Goal: Information Seeking & Learning: Learn about a topic

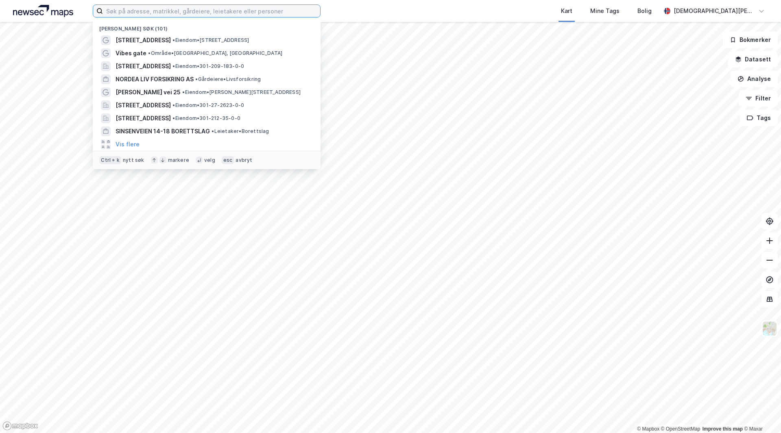
click at [157, 10] on input at bounding box center [211, 11] width 217 height 12
paste input "[STREET_ADDRESS]"
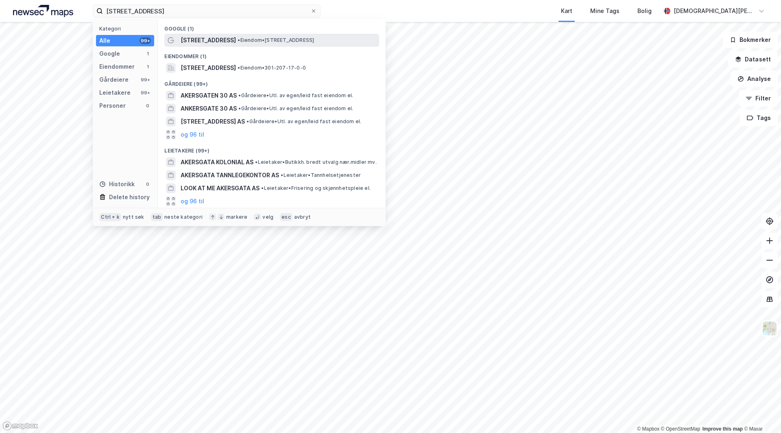
click at [203, 37] on span "[STREET_ADDRESS]" at bounding box center [208, 40] width 55 height 10
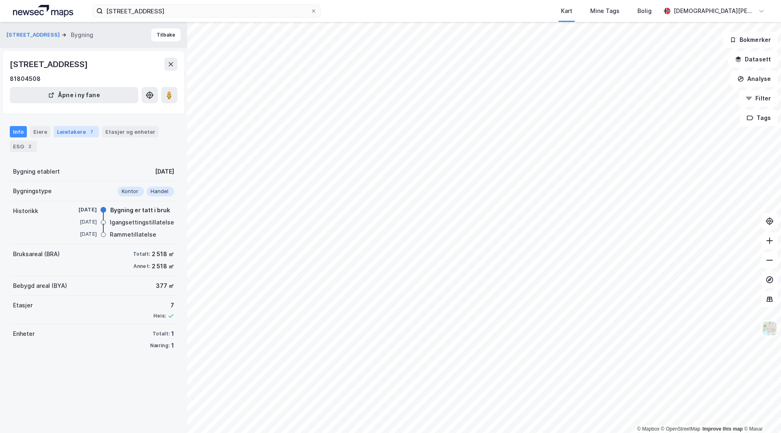
click at [83, 134] on div "Leietakere 7" at bounding box center [76, 131] width 45 height 11
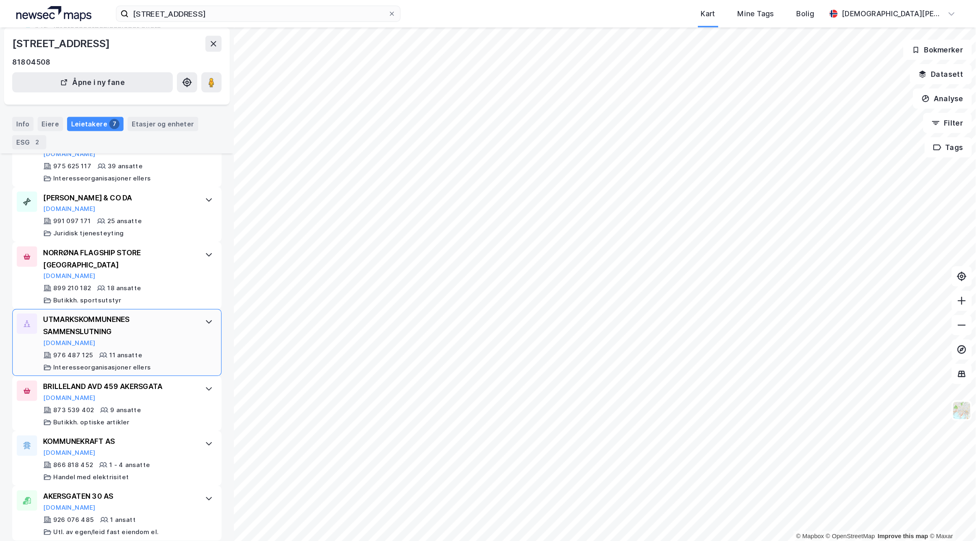
scroll to position [104, 0]
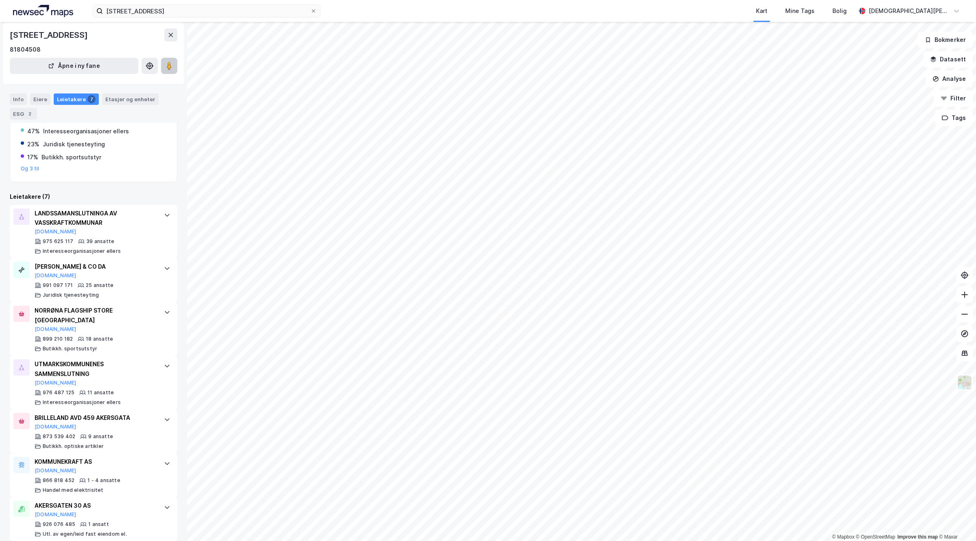
click at [168, 68] on image at bounding box center [169, 66] width 5 height 8
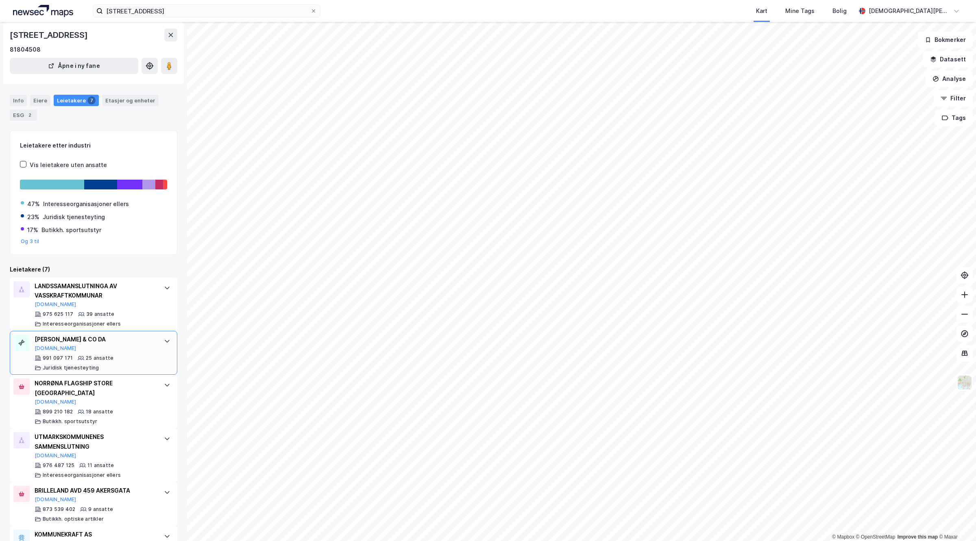
scroll to position [0, 0]
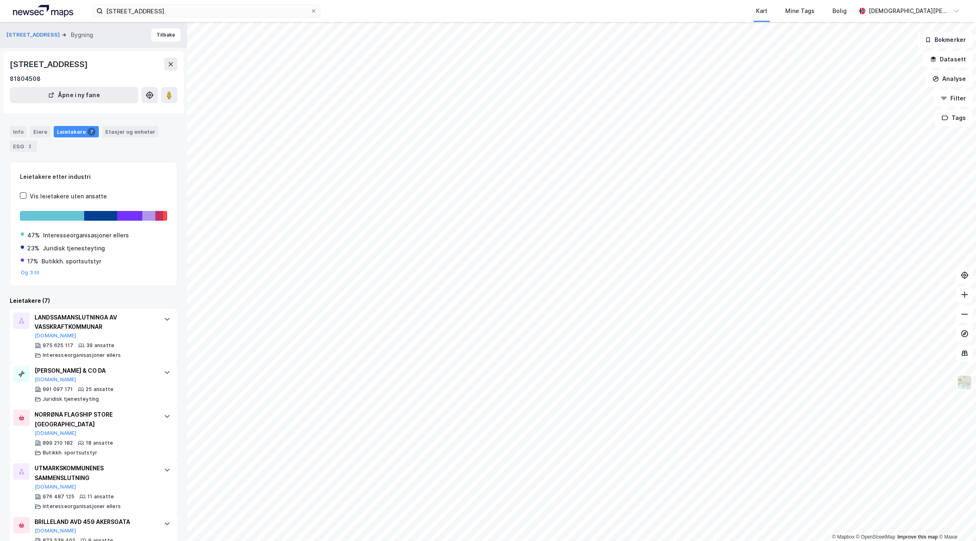
drag, startPoint x: 130, startPoint y: 68, endPoint x: 0, endPoint y: 72, distance: 130.2
click at [0, 72] on div "[STREET_ADDRESS] Bygning Tilbake [STREET_ADDRESS] 81804508 Åpne i ny fane Info …" at bounding box center [93, 281] width 187 height 519
click at [20, 31] on button "[STREET_ADDRESS]" at bounding box center [34, 35] width 55 height 8
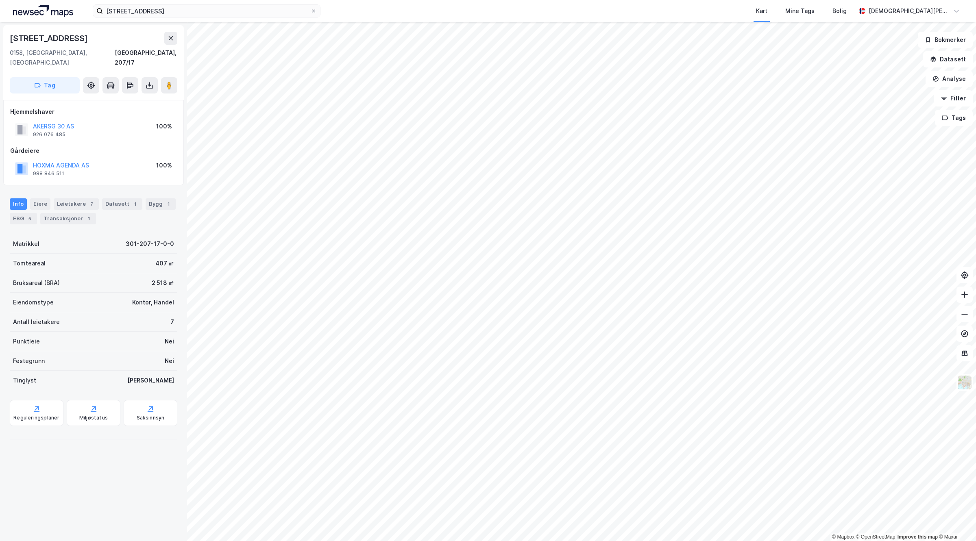
click at [49, 122] on div "AKERSG 30 AS" at bounding box center [53, 127] width 41 height 10
click at [0, 0] on button "AKERSG 30 AS" at bounding box center [0, 0] width 0 height 0
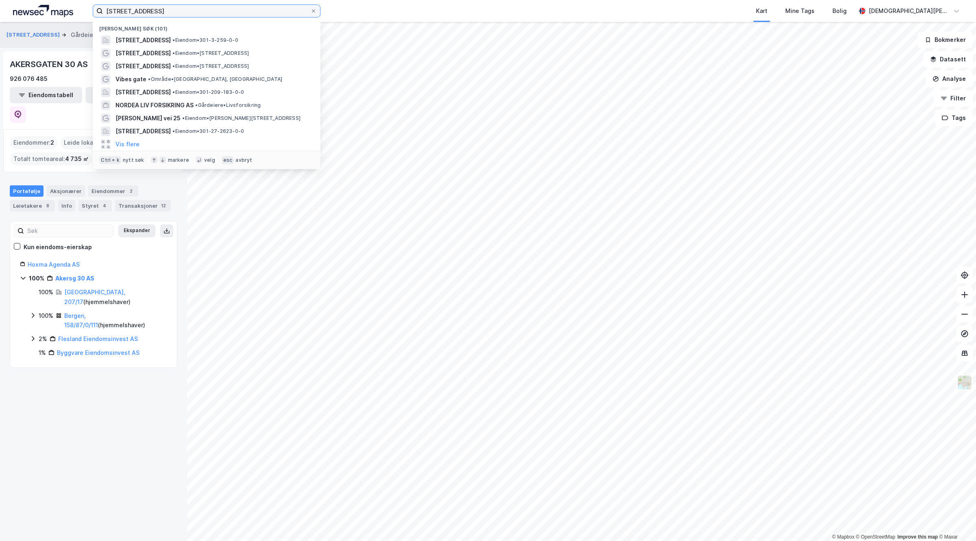
drag, startPoint x: 232, startPoint y: 12, endPoint x: 32, endPoint y: 2, distance: 200.4
click at [32, 2] on div "[STREET_ADDRESS] • Eiendom • 301-3-259-0-0 [STREET_ADDRESS] • Eiendom • [STREET…" at bounding box center [488, 11] width 976 height 22
paste input "[STREET_ADDRESS]"
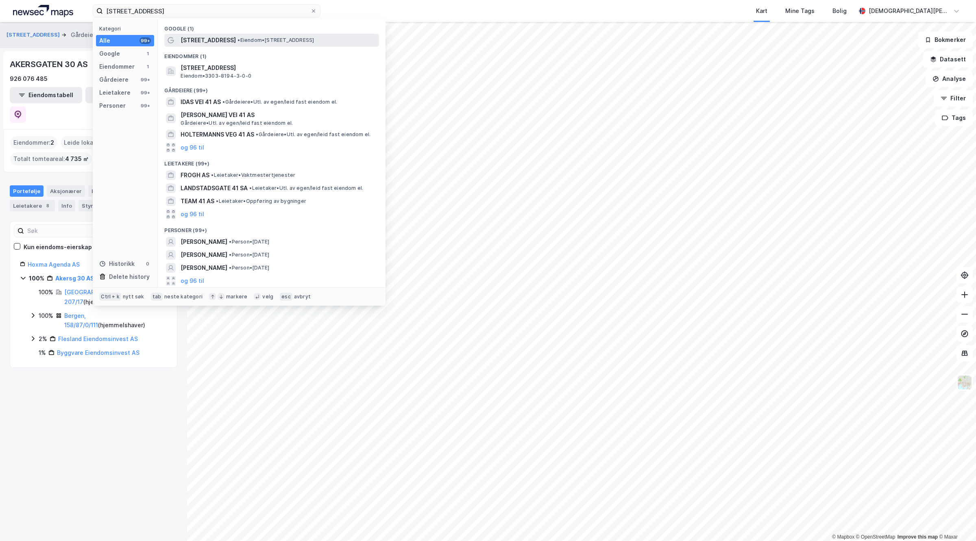
click at [191, 37] on span "[STREET_ADDRESS]" at bounding box center [208, 40] width 55 height 10
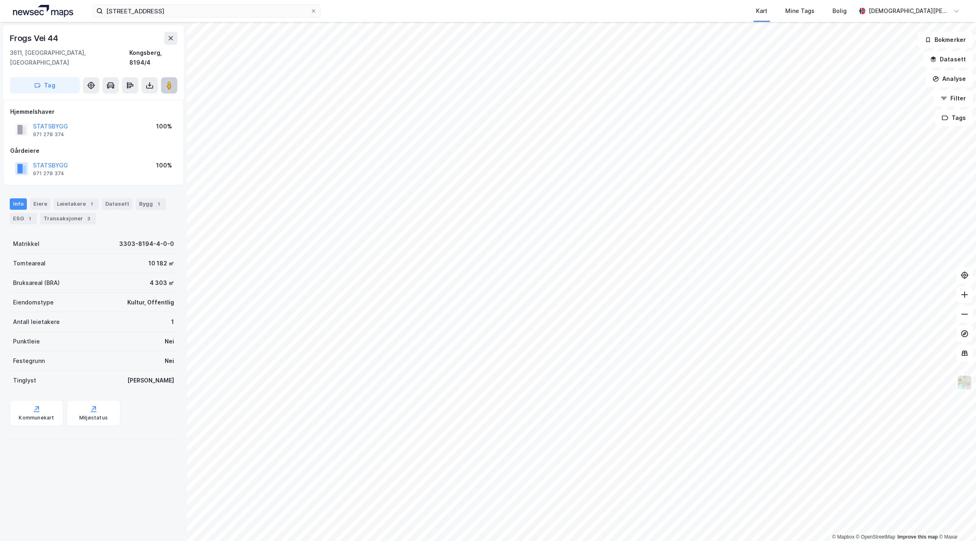
click at [163, 82] on button at bounding box center [169, 85] width 16 height 16
click at [781, 5] on div "Mine Tags" at bounding box center [800, 11] width 34 height 15
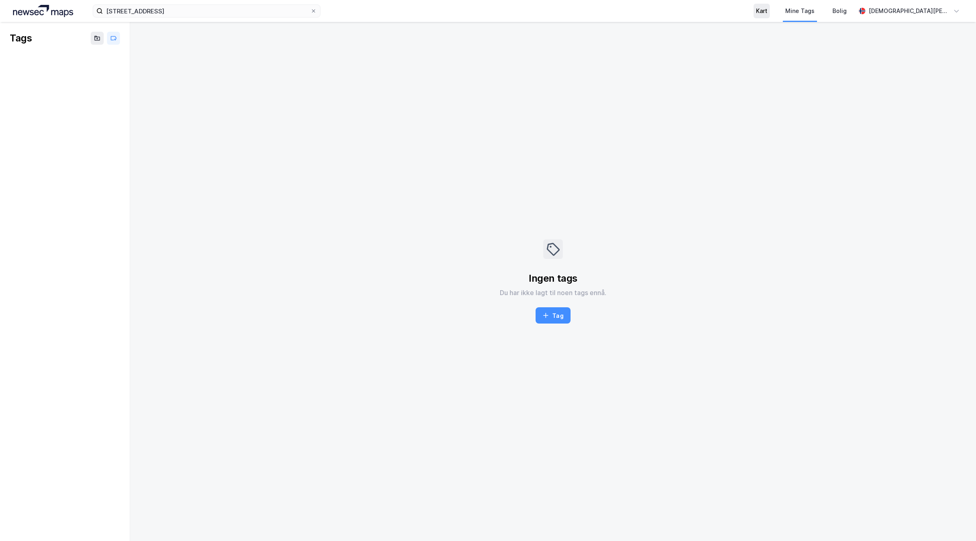
click at [768, 11] on div "Kart" at bounding box center [761, 11] width 11 height 10
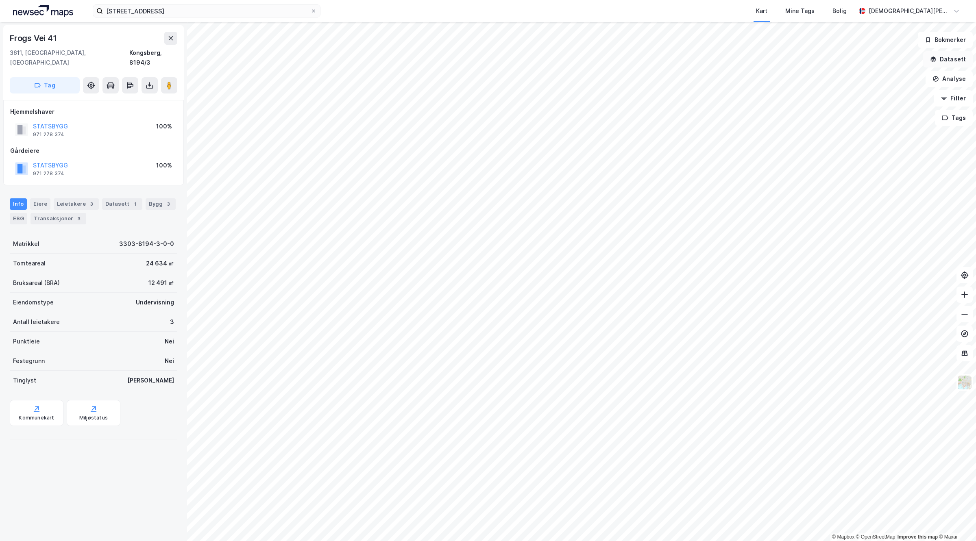
click at [781, 62] on button "Datasett" at bounding box center [948, 59] width 50 height 16
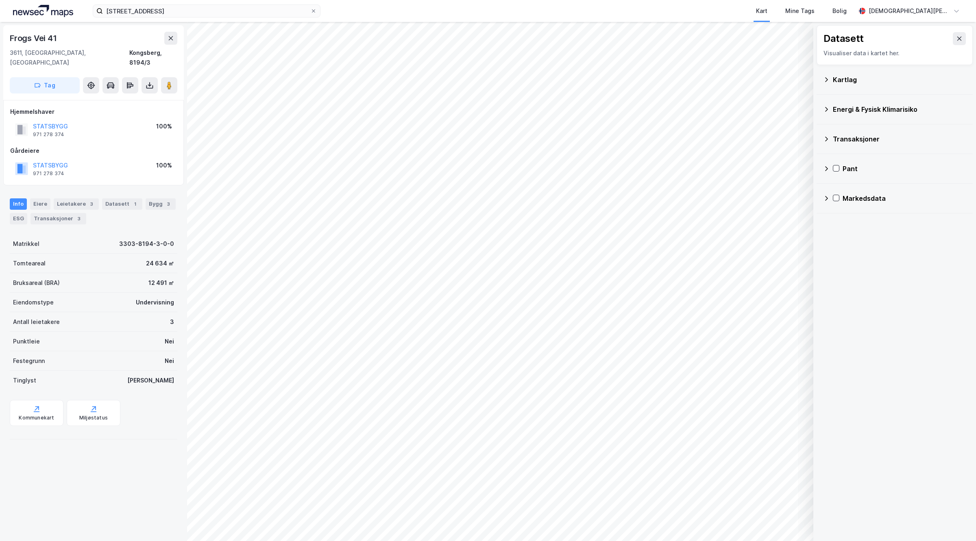
click at [781, 79] on div "Kartlag" at bounding box center [899, 80] width 133 height 10
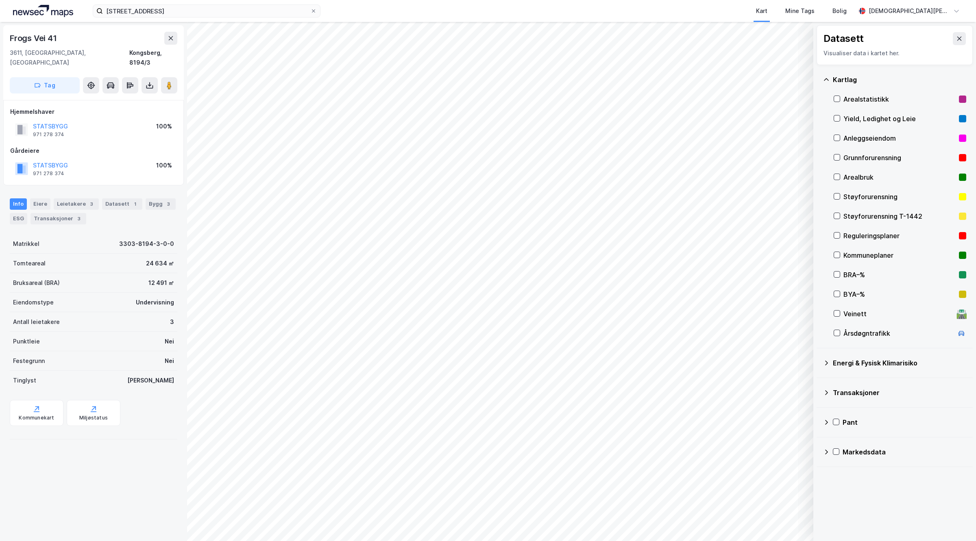
click at [781, 253] on div "Kommuneplaner" at bounding box center [900, 256] width 112 height 10
click at [781, 257] on div "Kommuneplaner" at bounding box center [900, 256] width 112 height 10
click at [781, 253] on div "Kommuneplaner" at bounding box center [900, 256] width 112 height 10
click at [781, 236] on div "Reguleringsplaner" at bounding box center [900, 236] width 112 height 10
click at [781, 235] on div "Reguleringsplaner" at bounding box center [900, 236] width 112 height 10
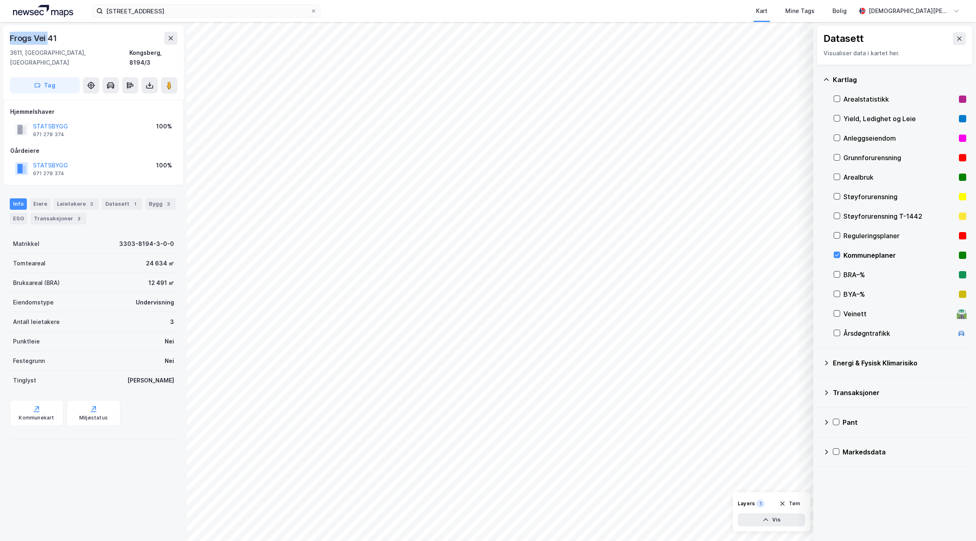
drag, startPoint x: 48, startPoint y: 41, endPoint x: 0, endPoint y: 37, distance: 48.1
click at [0, 37] on div "[STREET_ADDRESS], 8194/3 Tag Hjemmelshaver STATSBYGG 971 278 374 100% Gårdeiere…" at bounding box center [93, 281] width 187 height 519
click at [70, 32] on div "Frogs Vei 41" at bounding box center [94, 38] width 168 height 13
drag, startPoint x: 70, startPoint y: 32, endPoint x: 0, endPoint y: 33, distance: 69.6
click at [0, 33] on div "[STREET_ADDRESS], 8194/3 Tag Hjemmelshaver STATSBYGG 971 278 374 100% Gårdeiere…" at bounding box center [93, 281] width 187 height 519
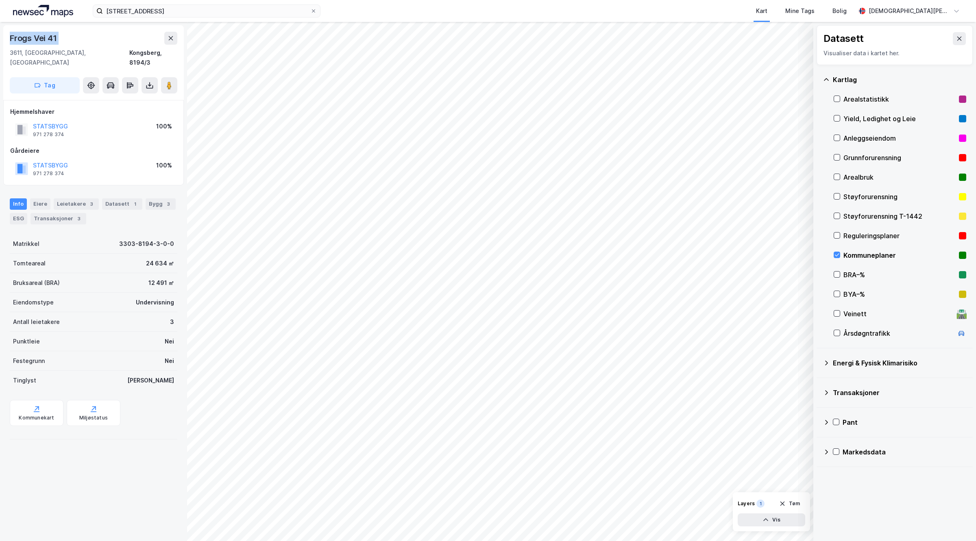
copy div "Frogs Vei 41"
click at [66, 199] on div "Leietakere 3" at bounding box center [76, 204] width 45 height 11
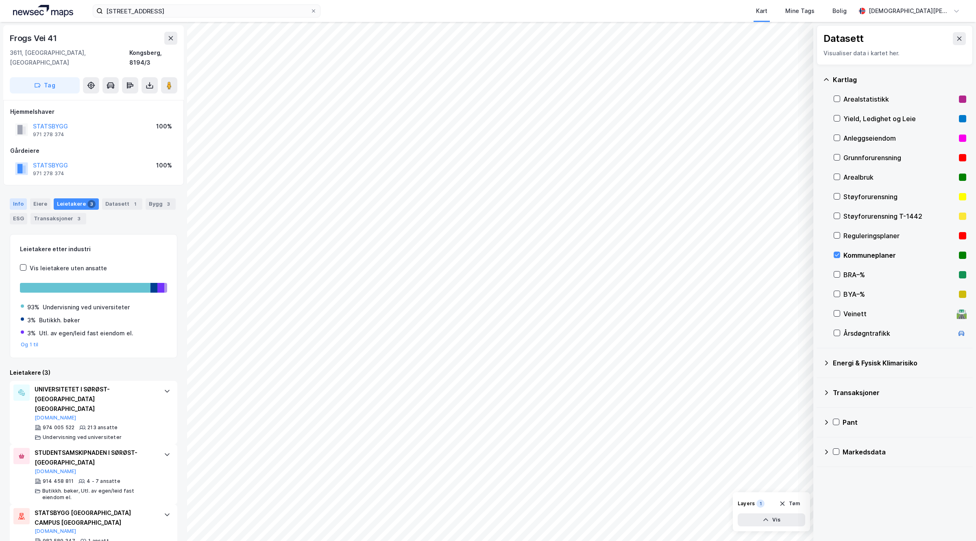
drag, startPoint x: 29, startPoint y: 196, endPoint x: 24, endPoint y: 194, distance: 6.0
click at [28, 199] on div "Info Eiere Leietakere 3 Datasett 1 Bygg 3 ESG Transaksjoner 3" at bounding box center [94, 212] width 168 height 26
click at [20, 199] on div "Info" at bounding box center [18, 204] width 17 height 11
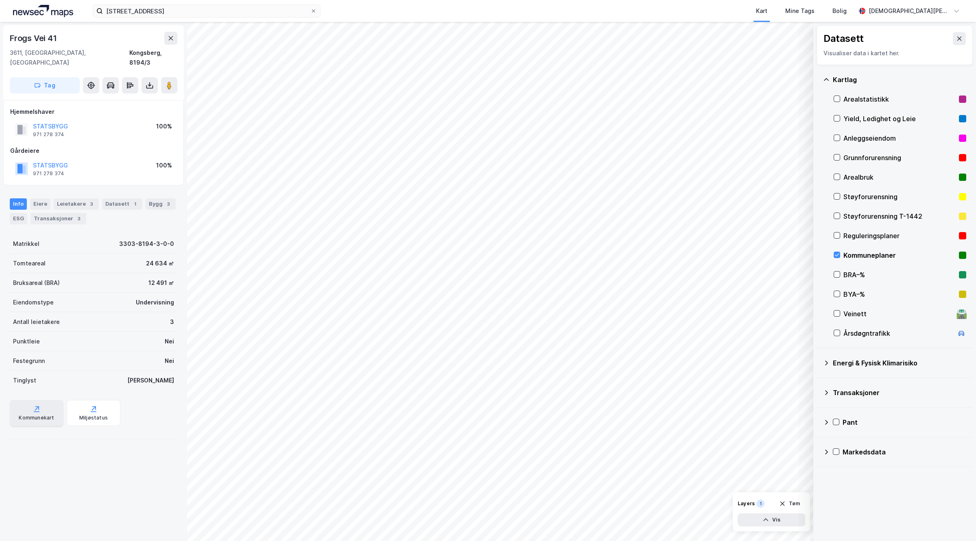
click at [37, 406] on icon at bounding box center [37, 408] width 4 height 4
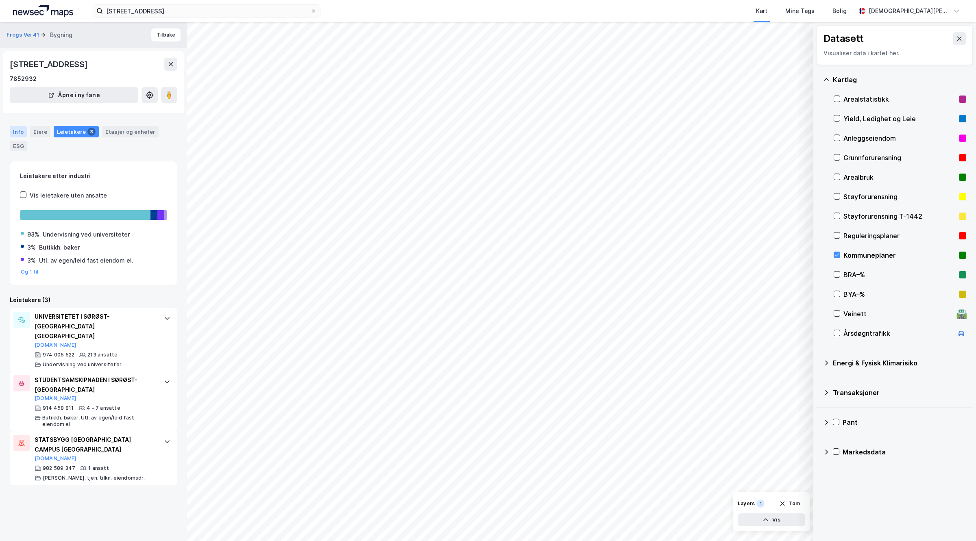
click at [17, 129] on div "Info" at bounding box center [18, 131] width 17 height 11
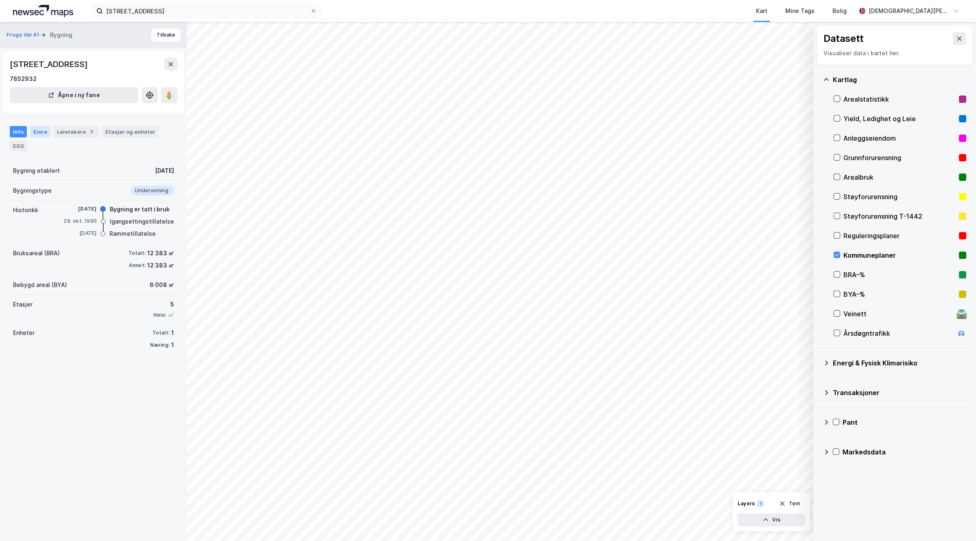
click at [44, 127] on div "Eiere" at bounding box center [40, 131] width 20 height 11
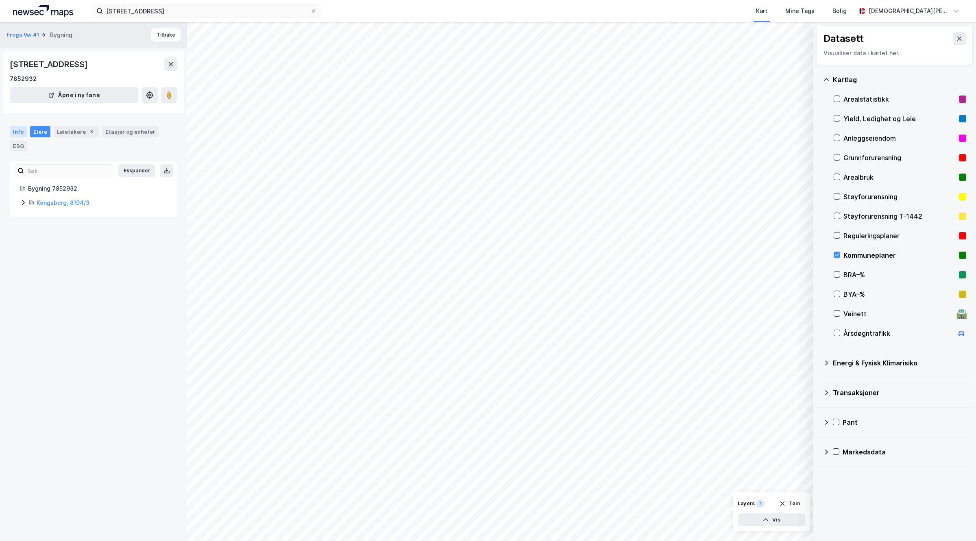
click at [15, 134] on div "Info" at bounding box center [18, 131] width 17 height 11
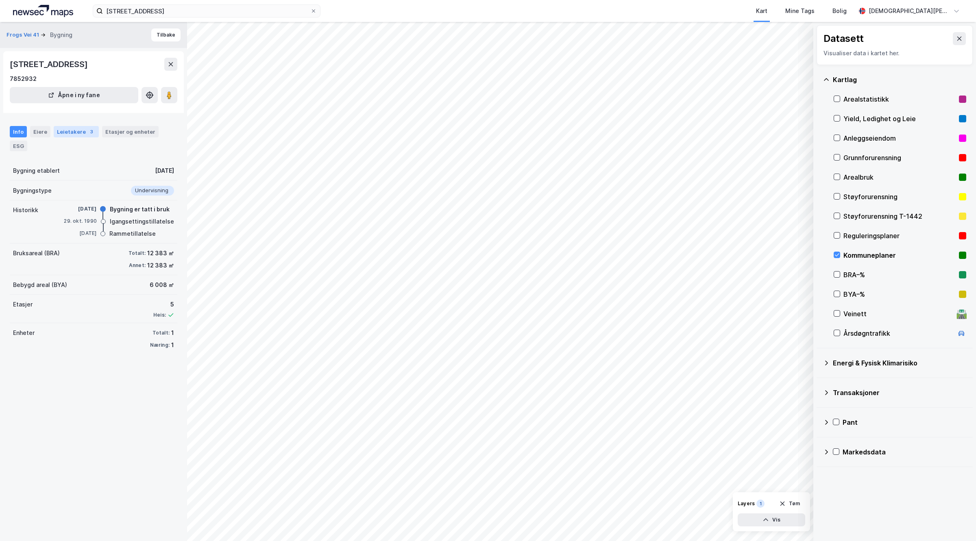
click at [61, 131] on div "Leietakere 3" at bounding box center [76, 131] width 45 height 11
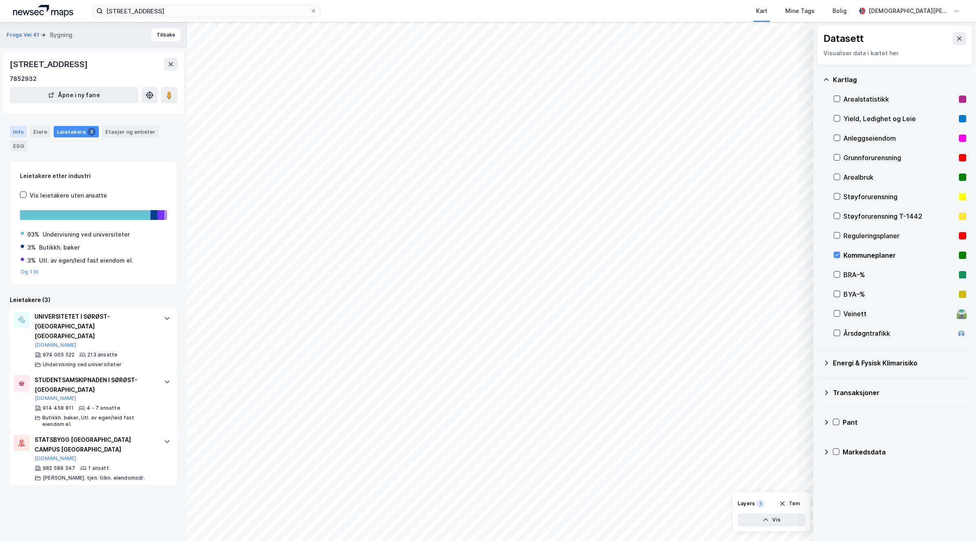
click at [10, 135] on div "Info" at bounding box center [18, 131] width 17 height 11
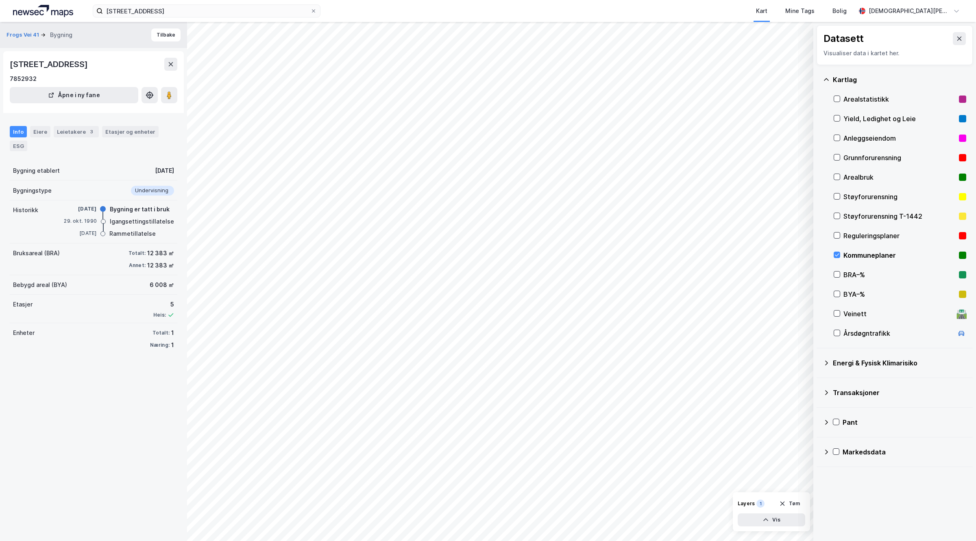
click at [77, 433] on div "Frogs Vei 41 Bygning Tilbake [STREET_ADDRESS] 7852932 [GEOGRAPHIC_DATA] i ny fa…" at bounding box center [93, 281] width 187 height 519
click at [117, 131] on div "Etasjer og enheter" at bounding box center [130, 131] width 50 height 7
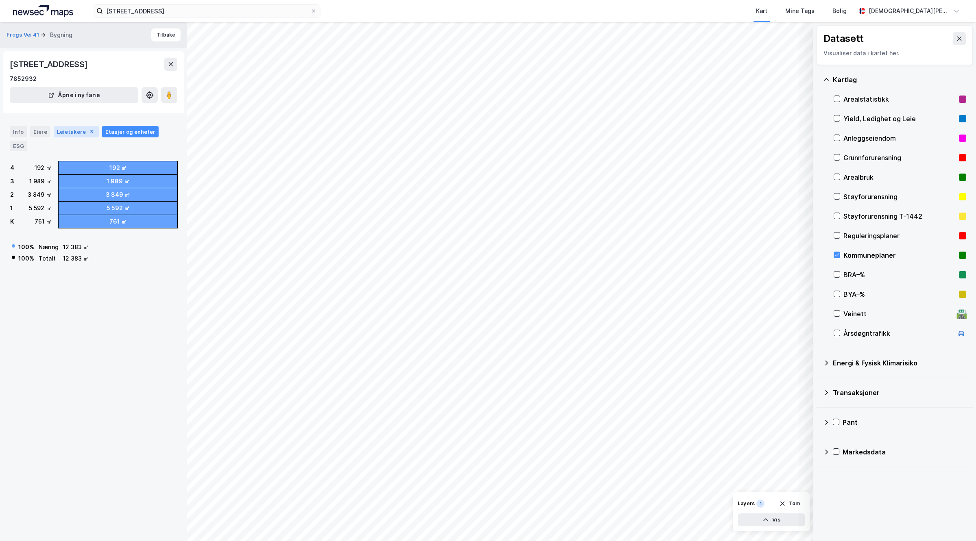
click at [81, 127] on div "Leietakere 3" at bounding box center [76, 131] width 45 height 11
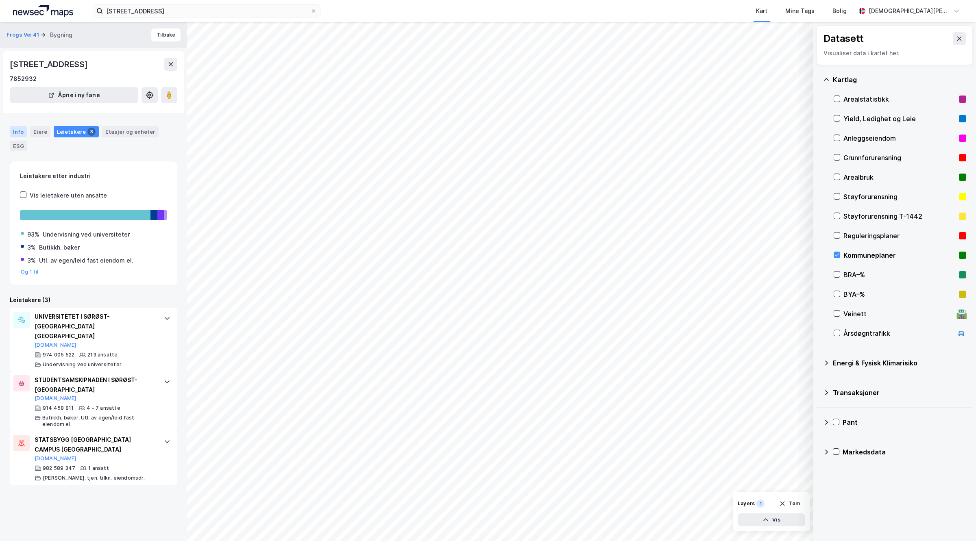
click at [11, 127] on div "Info" at bounding box center [18, 131] width 17 height 11
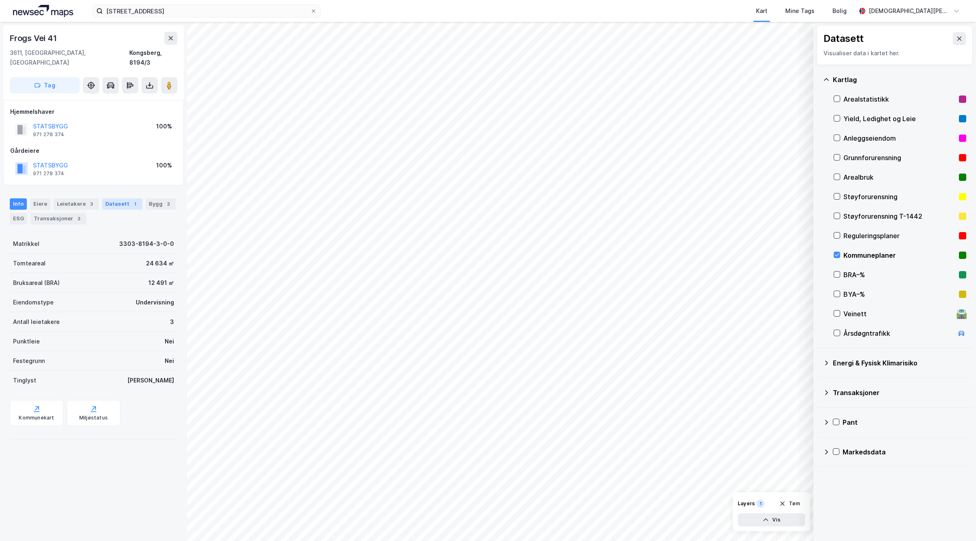
click at [123, 199] on div "Datasett 1" at bounding box center [122, 204] width 40 height 11
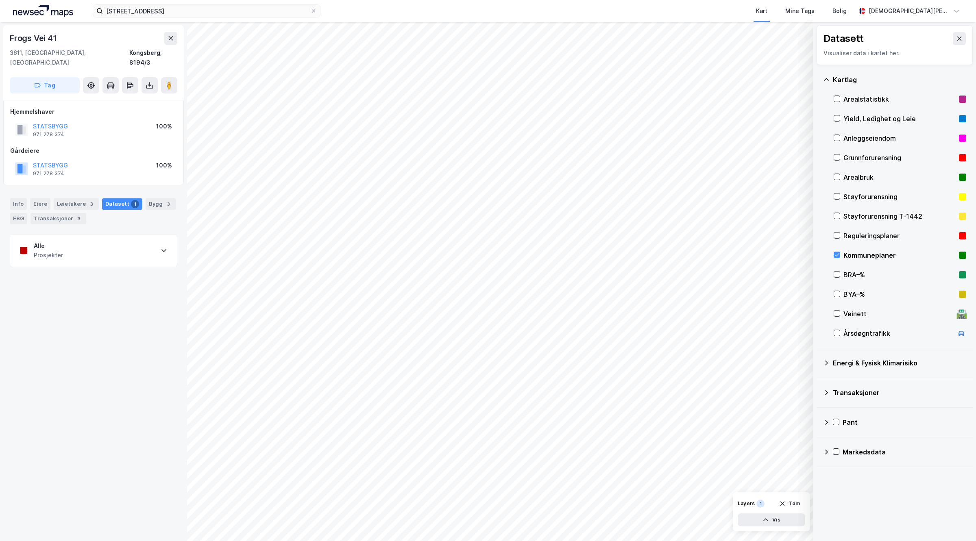
click at [75, 239] on div "Alle Prosjekter" at bounding box center [93, 251] width 167 height 33
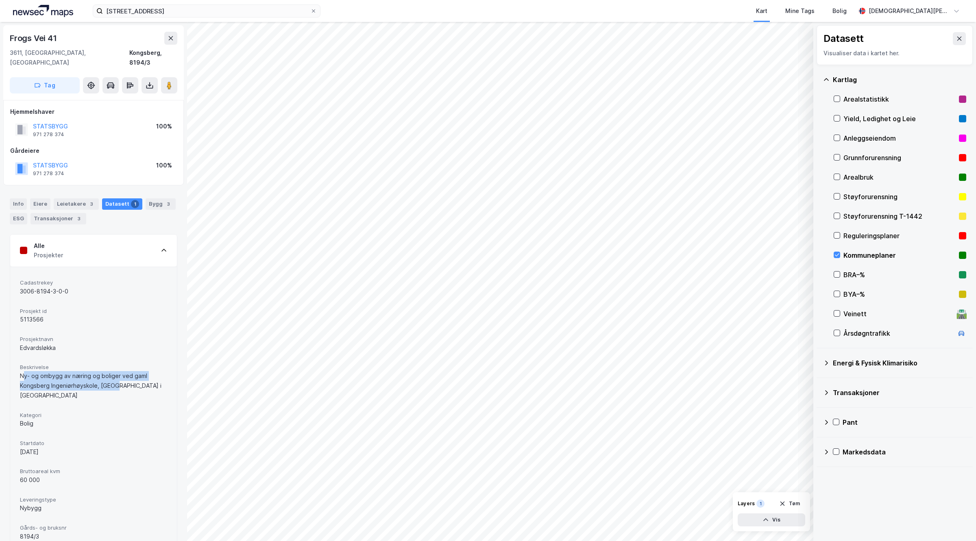
drag, startPoint x: 23, startPoint y: 367, endPoint x: 118, endPoint y: 374, distance: 95.1
click at [118, 374] on div "Ny- og ombygg av næring og boliger ved gaml Kongsberg Ingeniørhøyskole, [GEOGRA…" at bounding box center [93, 385] width 147 height 29
click at [103, 375] on div "Ny- og ombygg av næring og boliger ved gaml Kongsberg Ingeniørhøyskole, [GEOGRA…" at bounding box center [93, 385] width 147 height 29
click at [24, 199] on div "Info" at bounding box center [18, 204] width 17 height 11
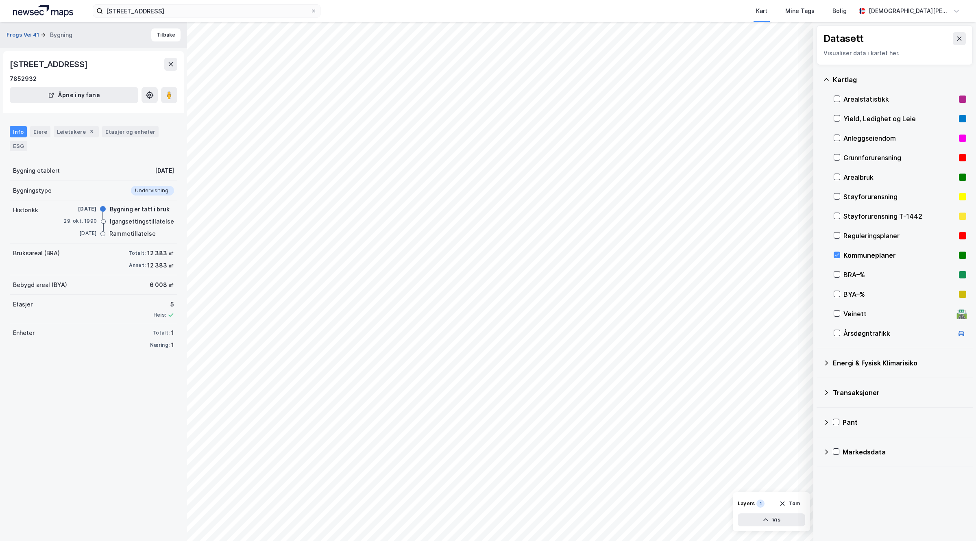
click at [16, 35] on button "Frogs Vei 41" at bounding box center [24, 35] width 34 height 8
click at [781, 371] on div "Energi & Fysisk Klimarisiko" at bounding box center [894, 364] width 143 height 20
click at [114, 138] on div "Info Eiere Leietakere 3 Etasjer og enheter ESG" at bounding box center [94, 138] width 168 height 25
click at [768, 15] on div "Kart" at bounding box center [761, 11] width 11 height 10
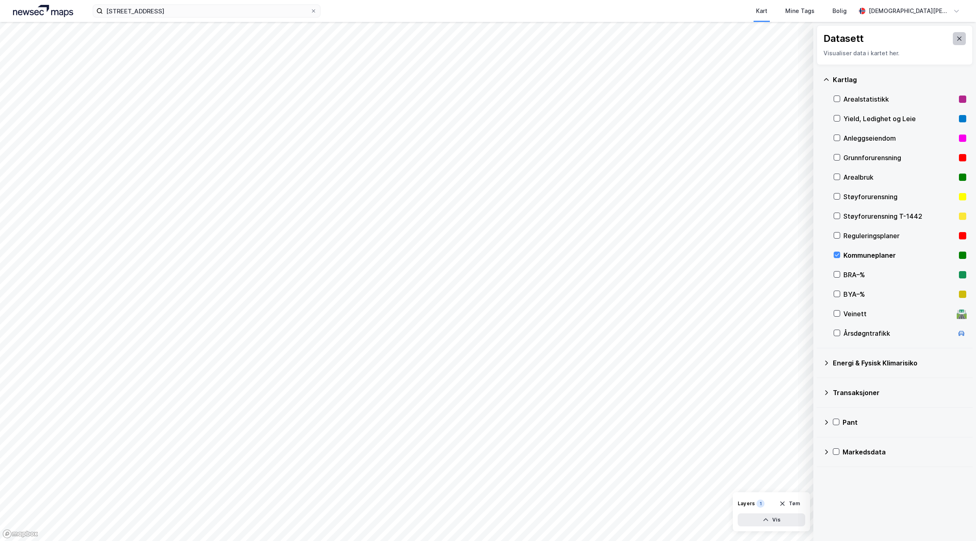
click at [781, 43] on button at bounding box center [959, 38] width 13 height 13
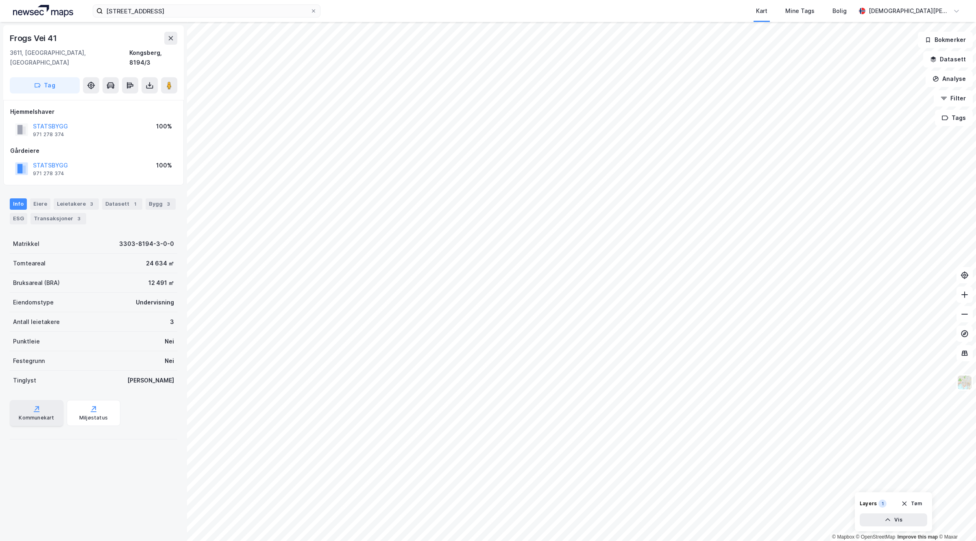
click at [37, 415] on div "Kommunekart" at bounding box center [36, 418] width 35 height 7
click at [110, 199] on div "Datasett 1" at bounding box center [122, 204] width 40 height 11
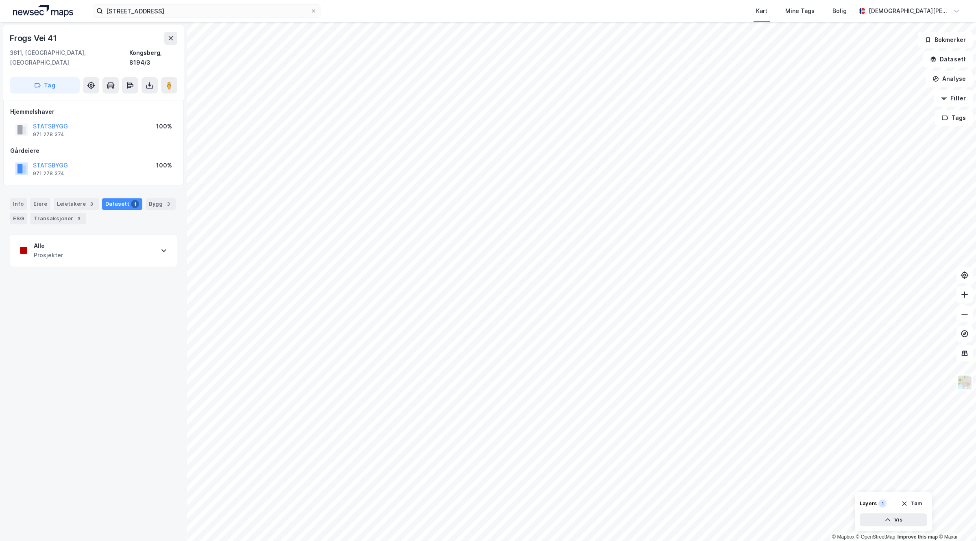
click at [107, 235] on div "Alle Prosjekter" at bounding box center [93, 251] width 167 height 33
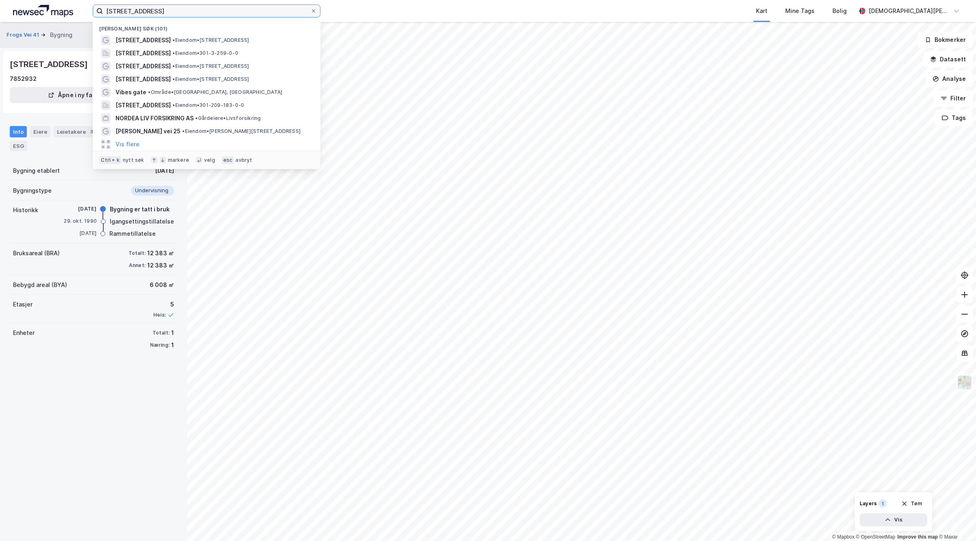
click at [204, 11] on input "[STREET_ADDRESS]" at bounding box center [206, 11] width 207 height 12
click at [781, 58] on button "Datasett" at bounding box center [948, 59] width 50 height 16
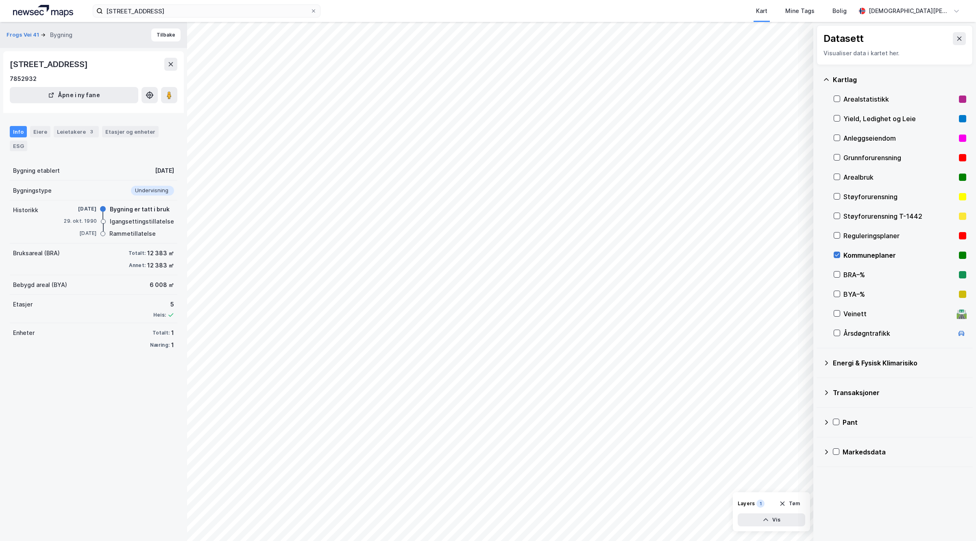
click at [781, 256] on icon at bounding box center [837, 255] width 6 height 6
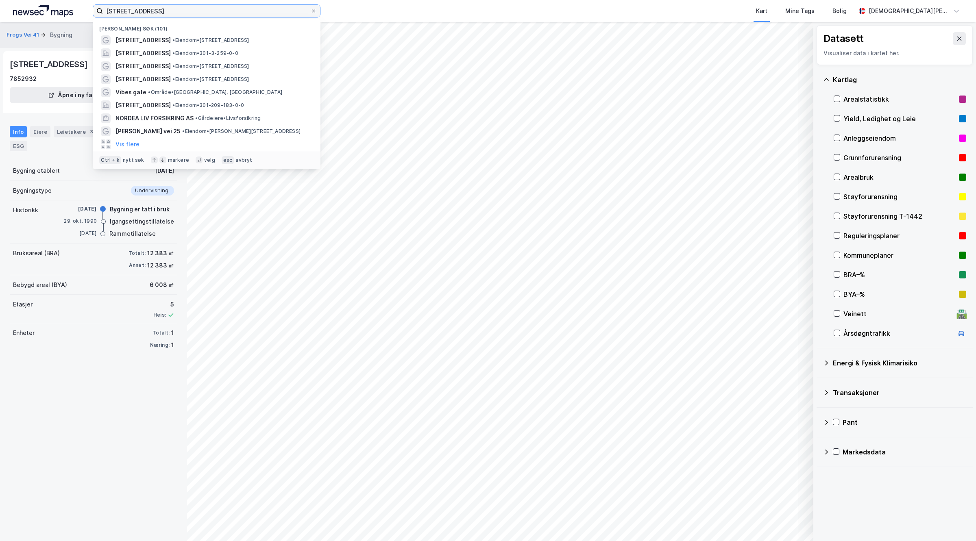
drag, startPoint x: 155, startPoint y: 9, endPoint x: 0, endPoint y: -34, distance: 160.8
click at [0, 0] on html "Frogs vei 41 Nylige søk (101) [STREET_ADDRESS] • Eiendom • [STREET_ADDRESS] • E…" at bounding box center [488, 270] width 976 height 541
paste input "[STREET_ADDRESS]"
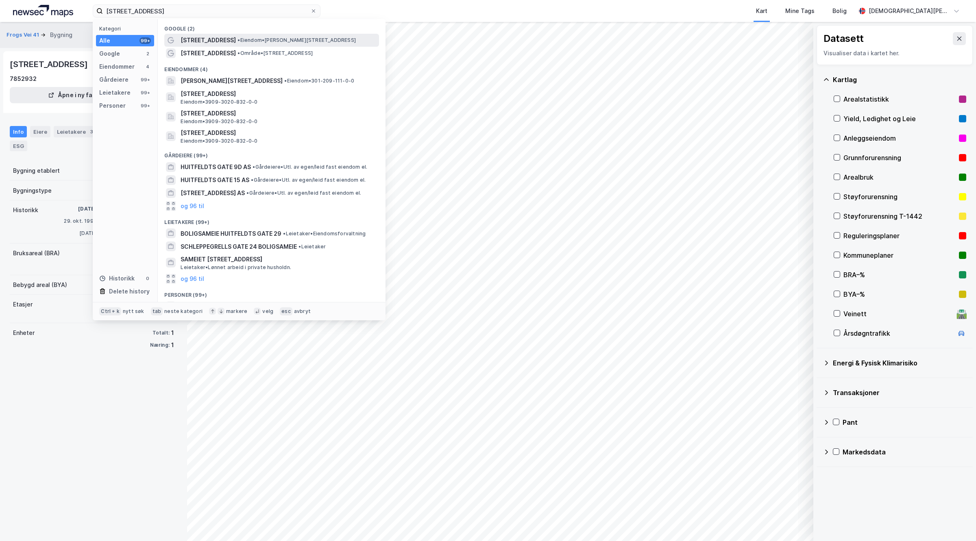
click at [223, 44] on span "[STREET_ADDRESS]" at bounding box center [208, 40] width 55 height 10
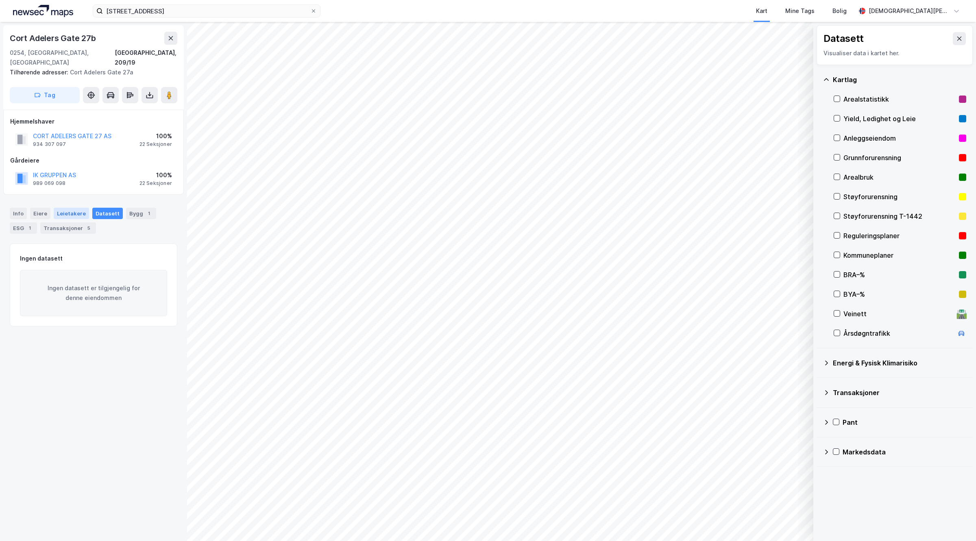
click at [65, 208] on div "Leietakere" at bounding box center [71, 213] width 35 height 11
click at [47, 223] on div "Transaksjoner 5" at bounding box center [68, 228] width 56 height 11
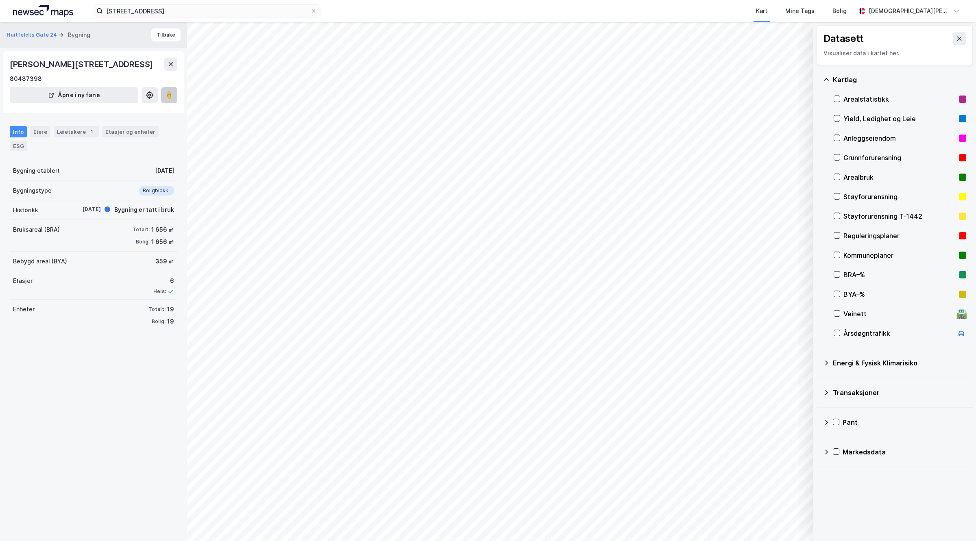
click at [168, 98] on image at bounding box center [169, 95] width 5 height 8
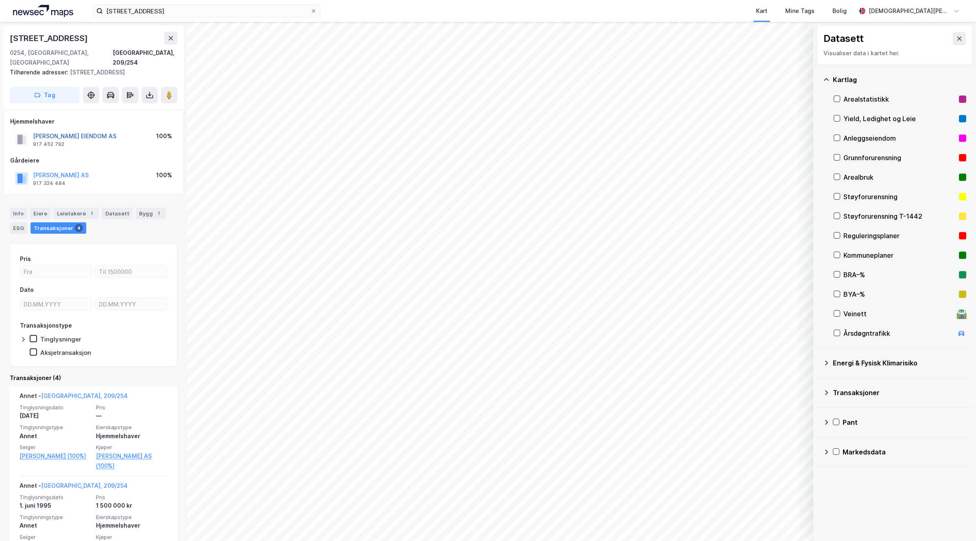
click at [0, 0] on button "[PERSON_NAME] EIENDOM AS" at bounding box center [0, 0] width 0 height 0
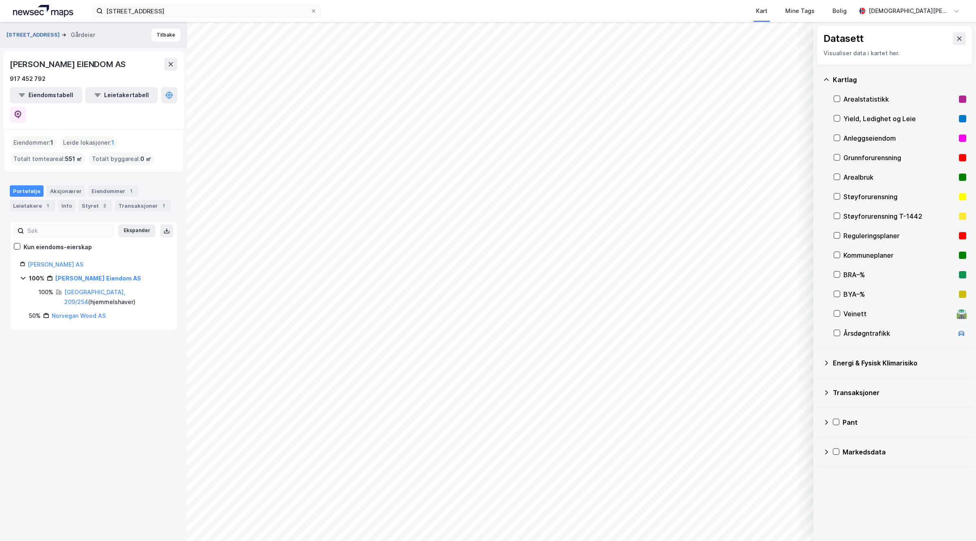
click at [35, 35] on button "[STREET_ADDRESS]" at bounding box center [34, 35] width 55 height 8
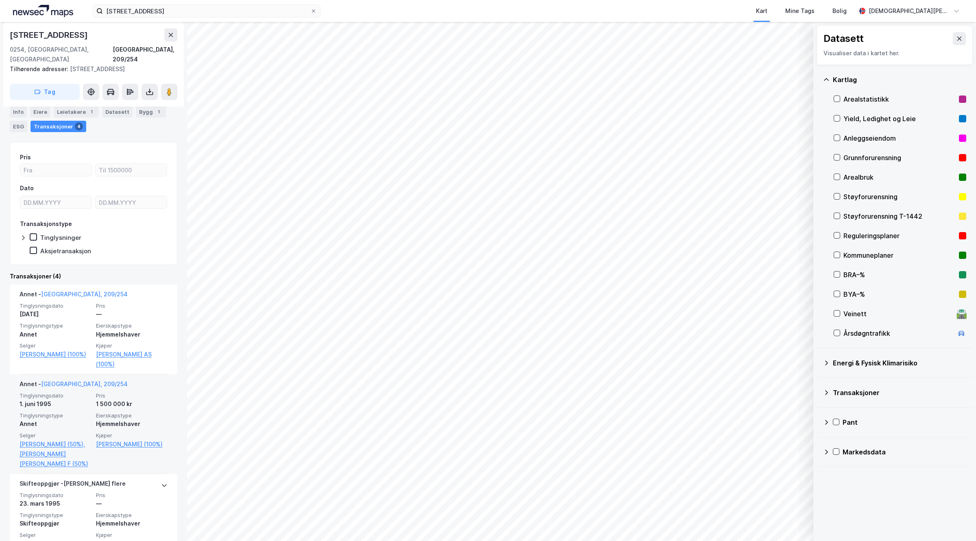
scroll to position [233, 0]
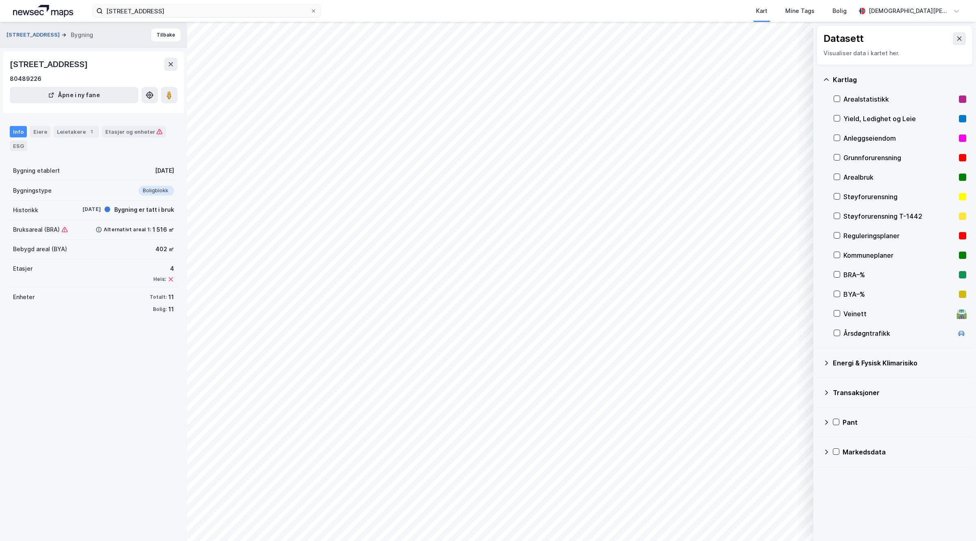
click at [44, 33] on button "[STREET_ADDRESS]" at bounding box center [34, 35] width 55 height 8
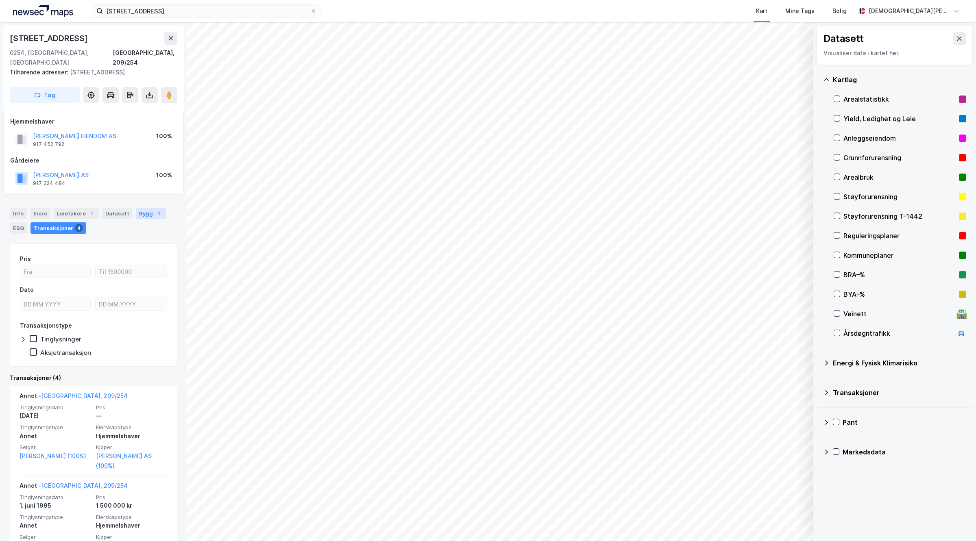
click at [145, 209] on div "Bygg 1" at bounding box center [151, 213] width 30 height 11
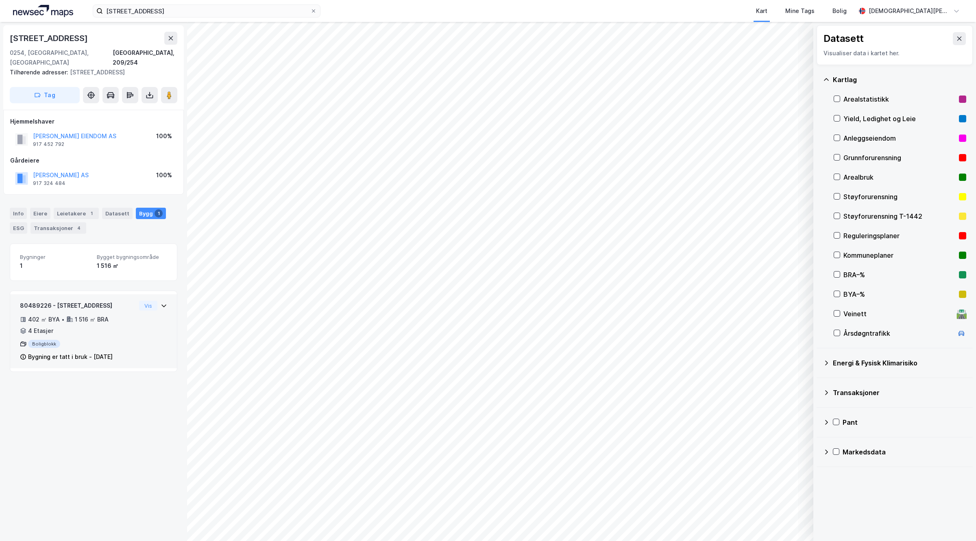
click at [109, 322] on div "402 ㎡ BYA • 1 516 ㎡ BRA • 4 Etasjer" at bounding box center [78, 325] width 116 height 21
click at [173, 90] on button at bounding box center [169, 95] width 16 height 16
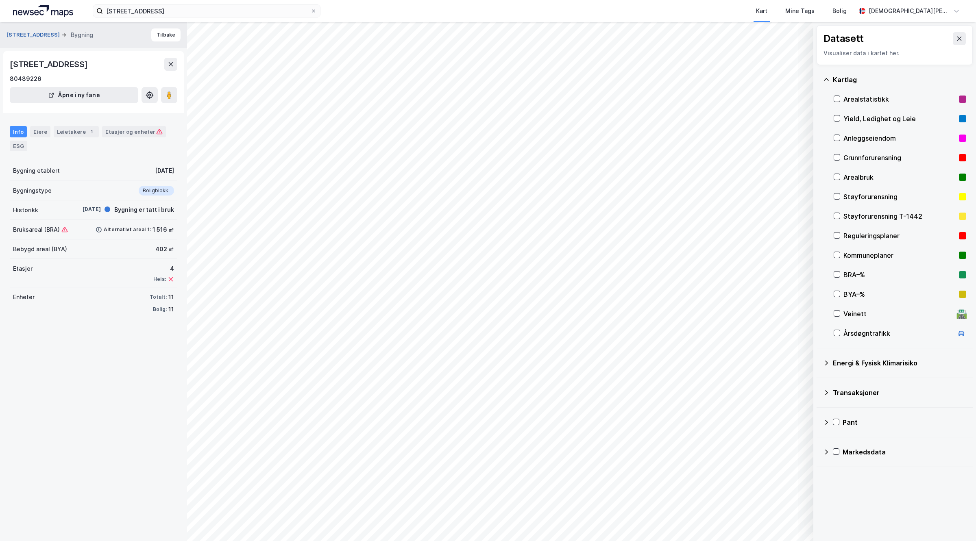
click at [49, 37] on button "[STREET_ADDRESS]" at bounding box center [34, 35] width 55 height 8
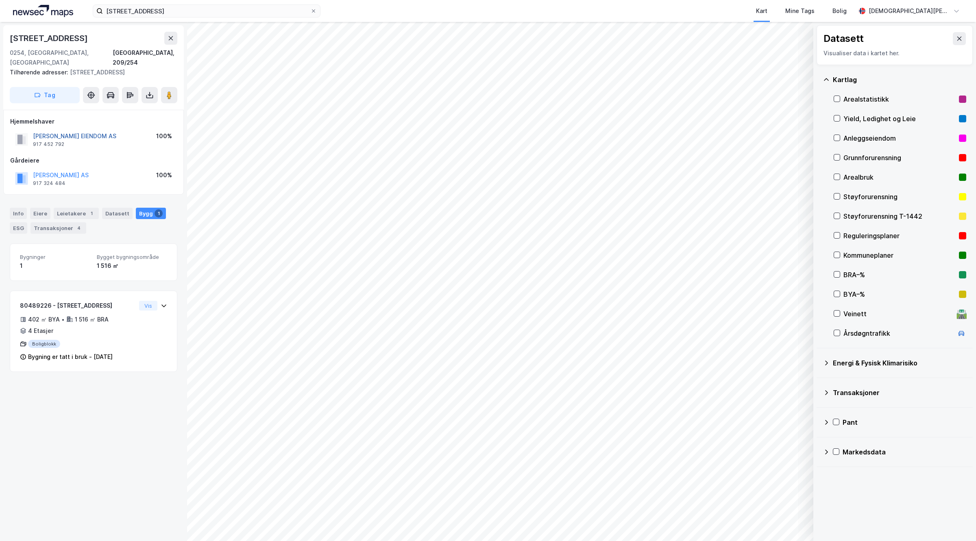
click at [0, 0] on button "[PERSON_NAME] EIENDOM AS" at bounding box center [0, 0] width 0 height 0
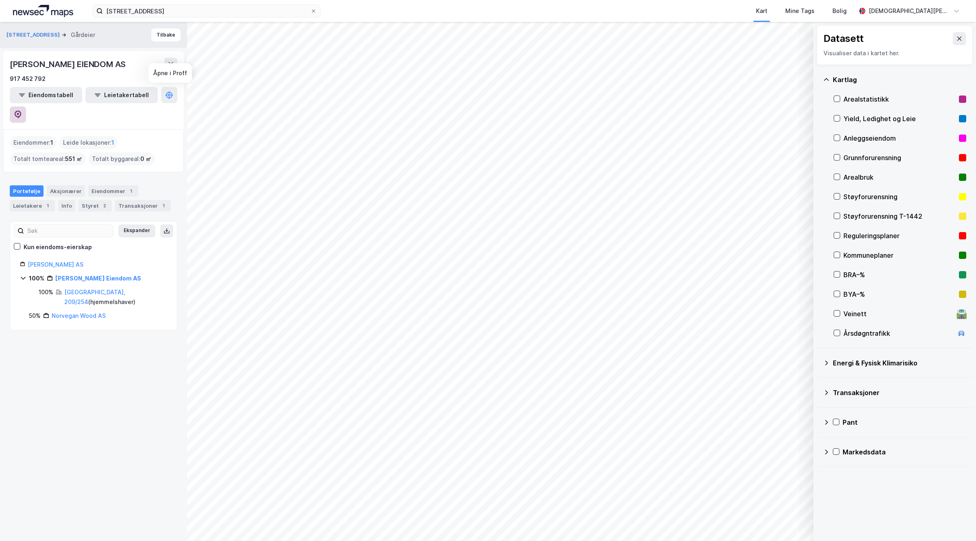
click at [22, 111] on icon at bounding box center [18, 115] width 8 height 8
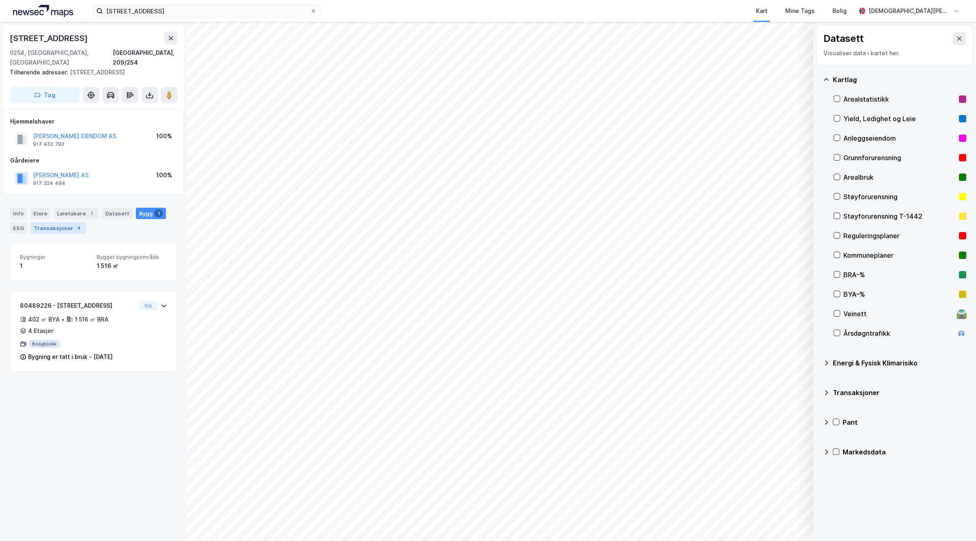
click at [60, 223] on div "Transaksjoner 4" at bounding box center [59, 228] width 56 height 11
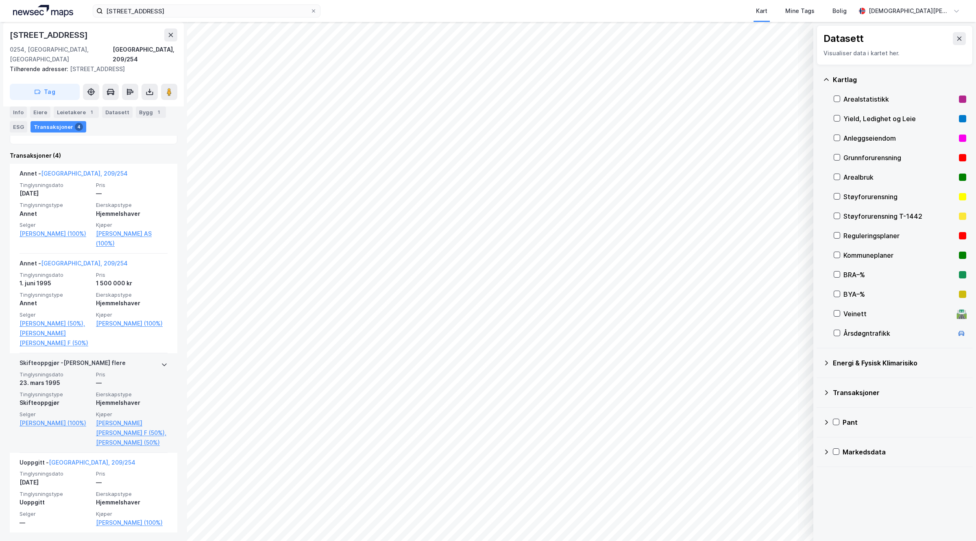
scroll to position [233, 0]
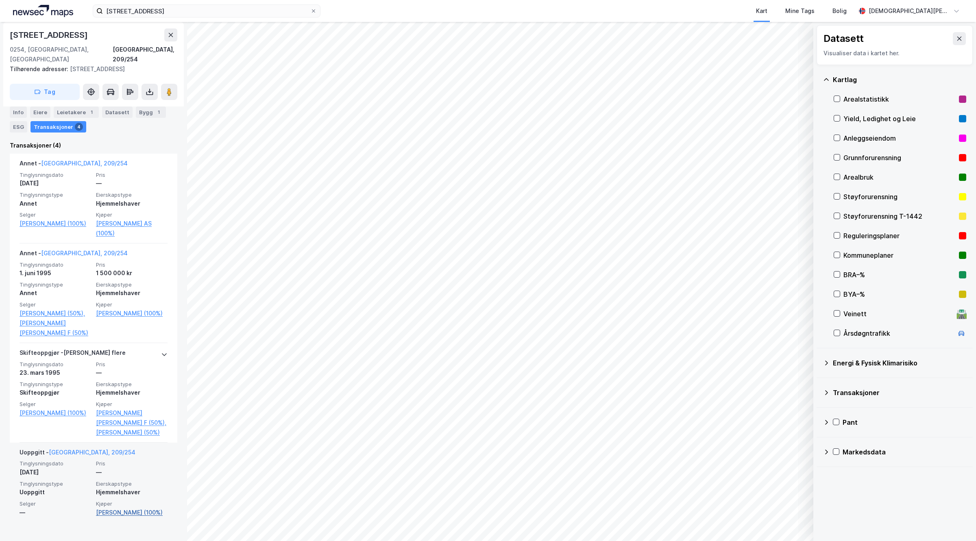
click at [124, 433] on link "[PERSON_NAME] (100%)" at bounding box center [132, 513] width 72 height 10
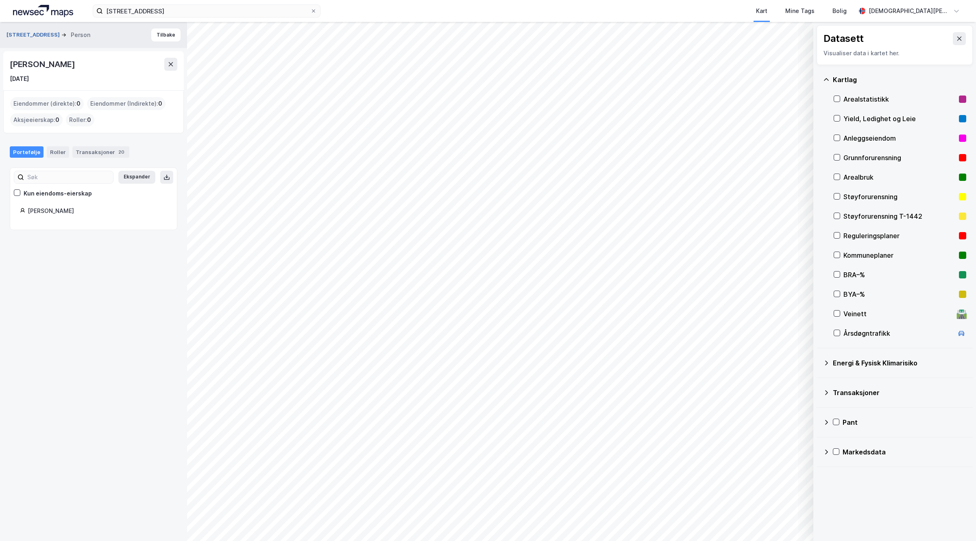
click at [45, 35] on button "[STREET_ADDRESS]" at bounding box center [34, 35] width 55 height 8
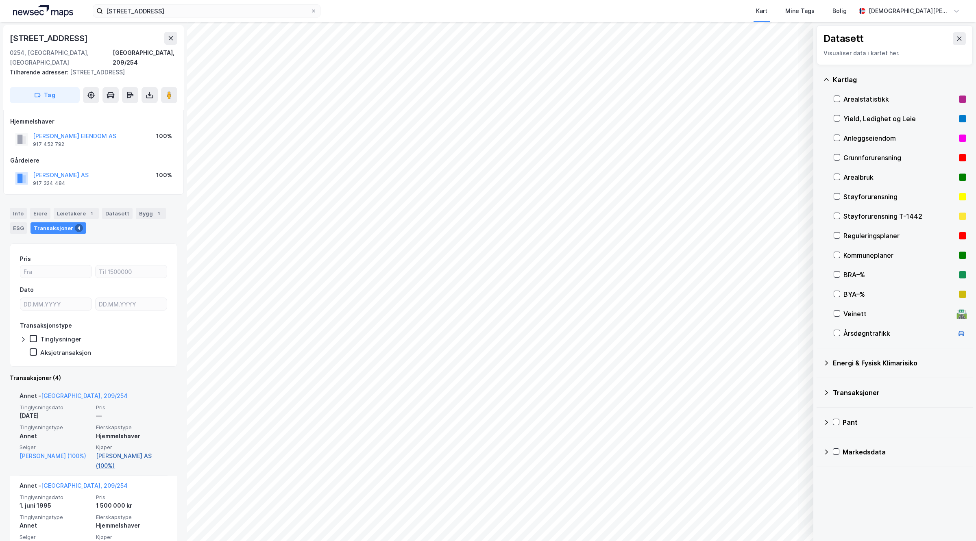
click at [133, 433] on link "[PERSON_NAME] AS (100%)" at bounding box center [132, 462] width 72 height 20
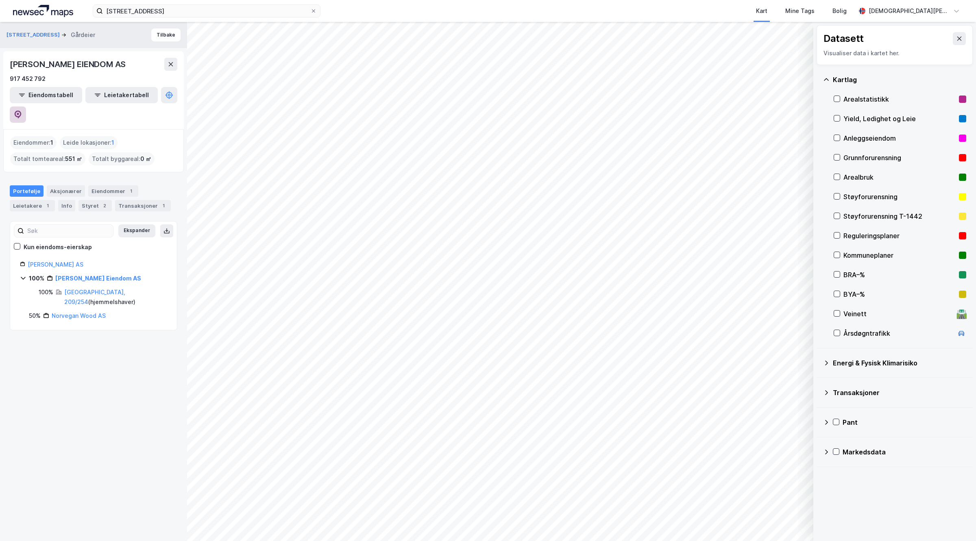
click at [22, 111] on icon at bounding box center [18, 115] width 8 height 8
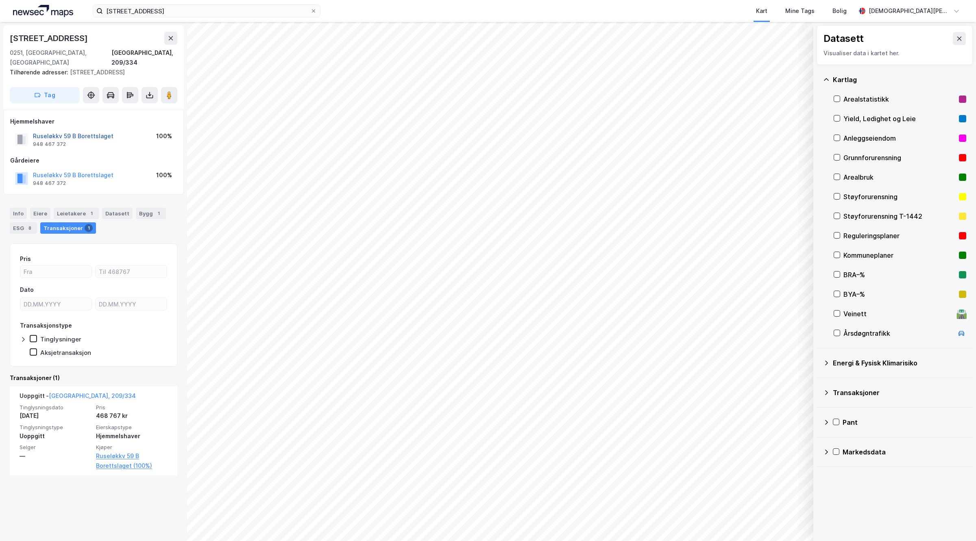
click at [0, 0] on button "Ruseløkkv 59 B Borettslaget" at bounding box center [0, 0] width 0 height 0
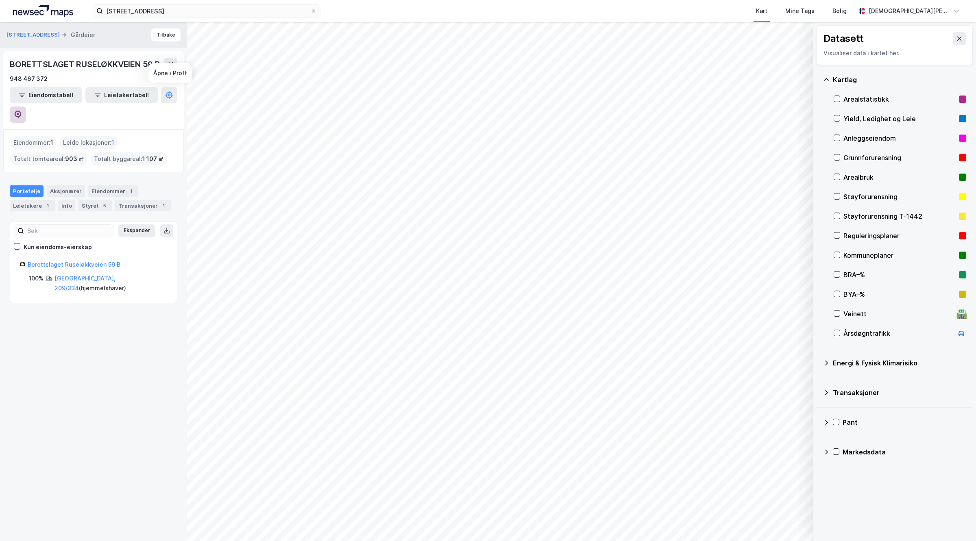
click at [26, 107] on button at bounding box center [18, 115] width 16 height 16
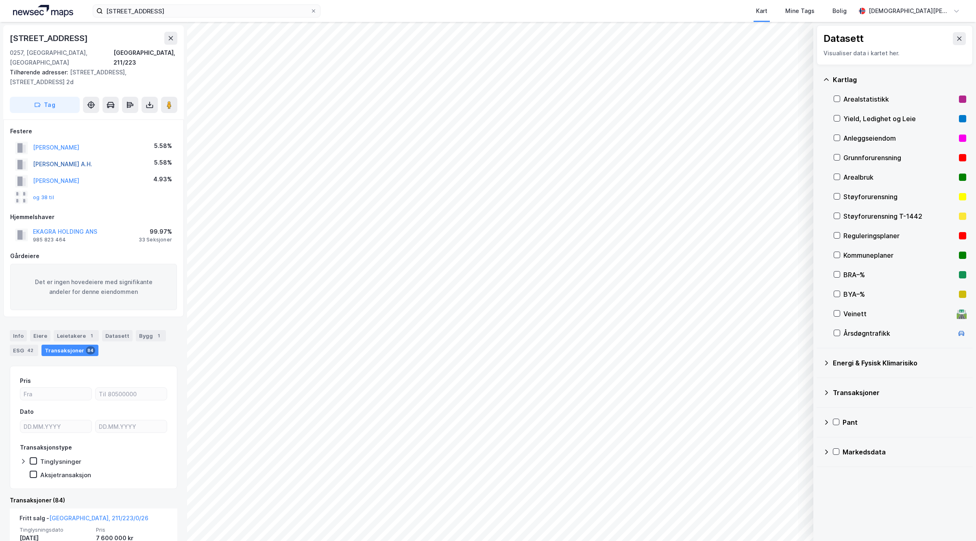
click at [0, 0] on button "[PERSON_NAME] A.H." at bounding box center [0, 0] width 0 height 0
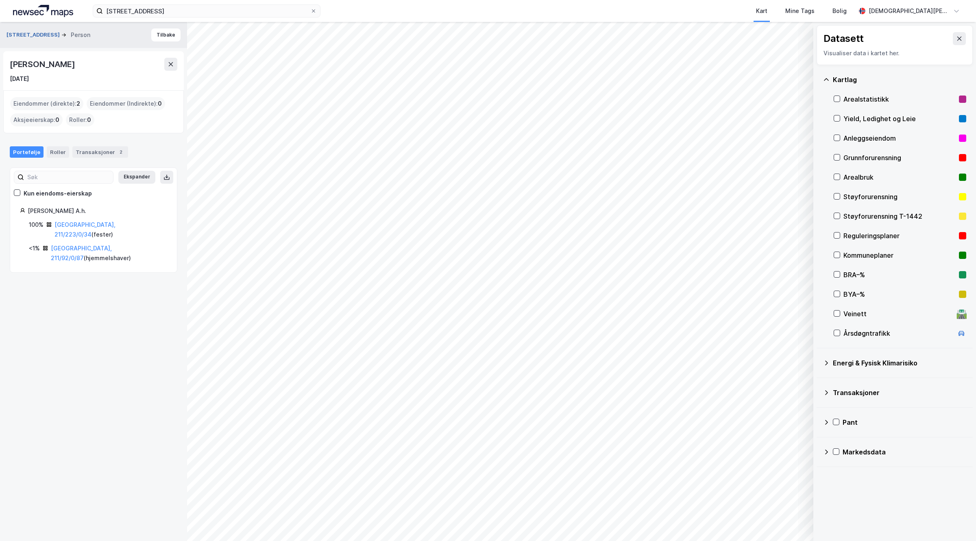
click at [20, 35] on button "[STREET_ADDRESS]" at bounding box center [34, 35] width 55 height 8
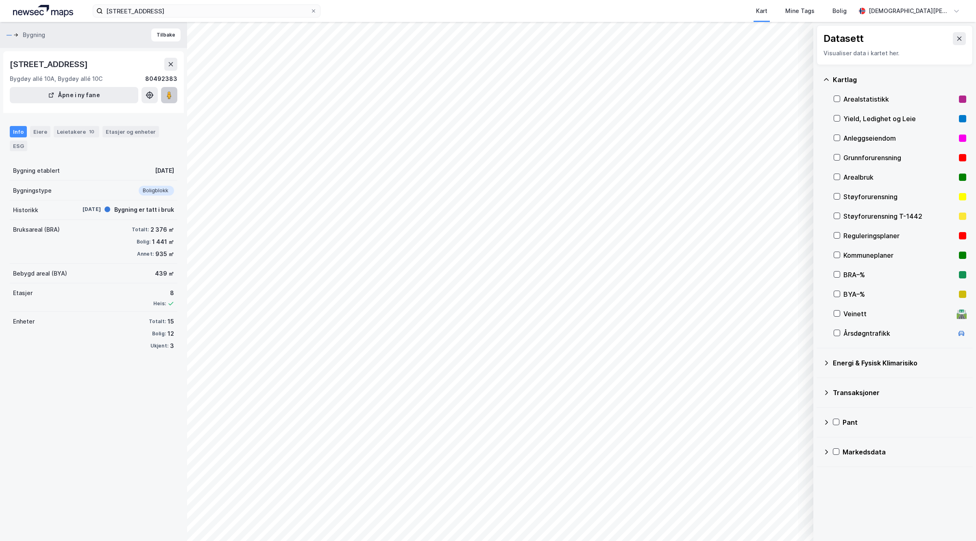
click at [169, 89] on button at bounding box center [169, 95] width 16 height 16
click at [41, 72] on div "[STREET_ADDRESS] [STREET_ADDRESS] 80492383" at bounding box center [94, 71] width 168 height 26
click at [39, 68] on div "[STREET_ADDRESS]" at bounding box center [50, 64] width 80 height 13
click at [38, 131] on div "Eiere" at bounding box center [40, 131] width 20 height 11
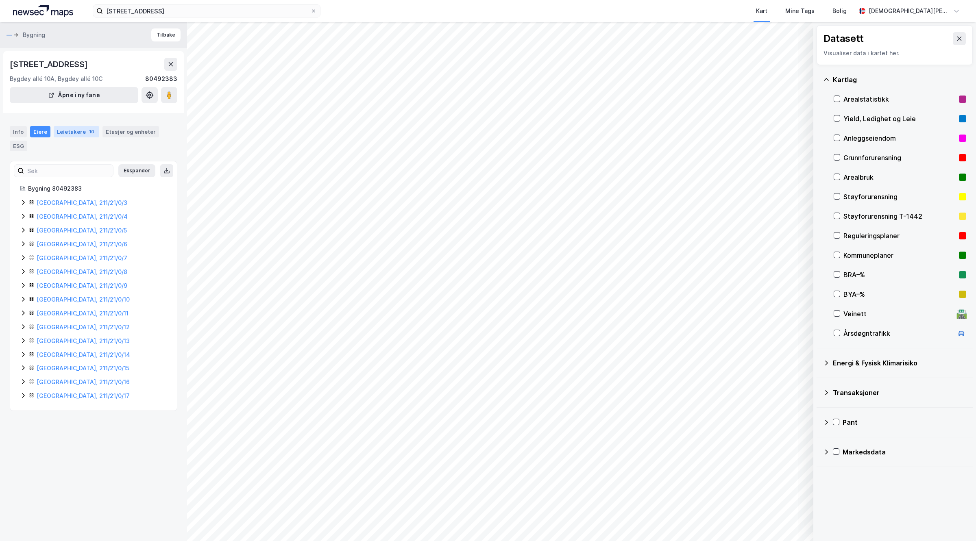
click at [79, 129] on div "Leietakere 10" at bounding box center [77, 131] width 46 height 11
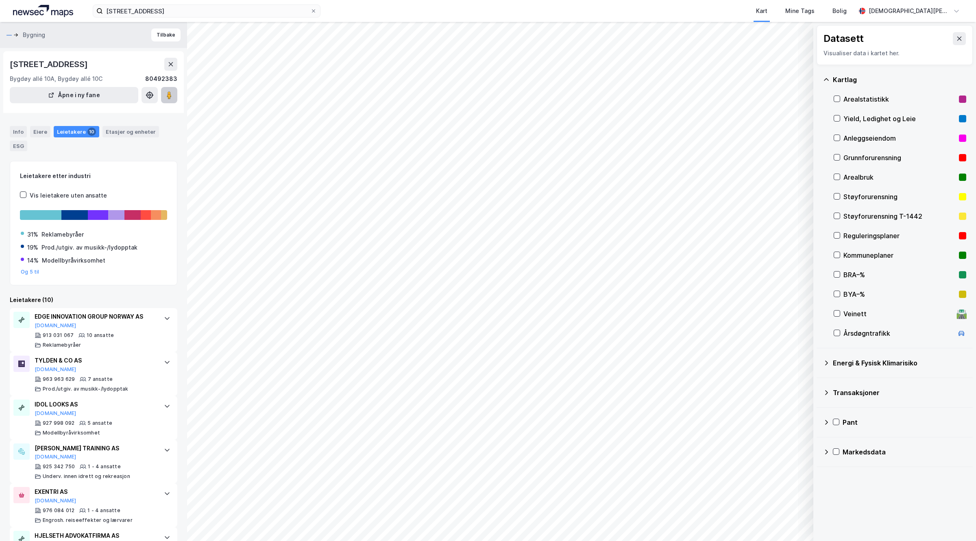
click at [171, 95] on image at bounding box center [169, 95] width 5 height 8
click at [195, 9] on input "[STREET_ADDRESS]" at bounding box center [206, 11] width 207 height 12
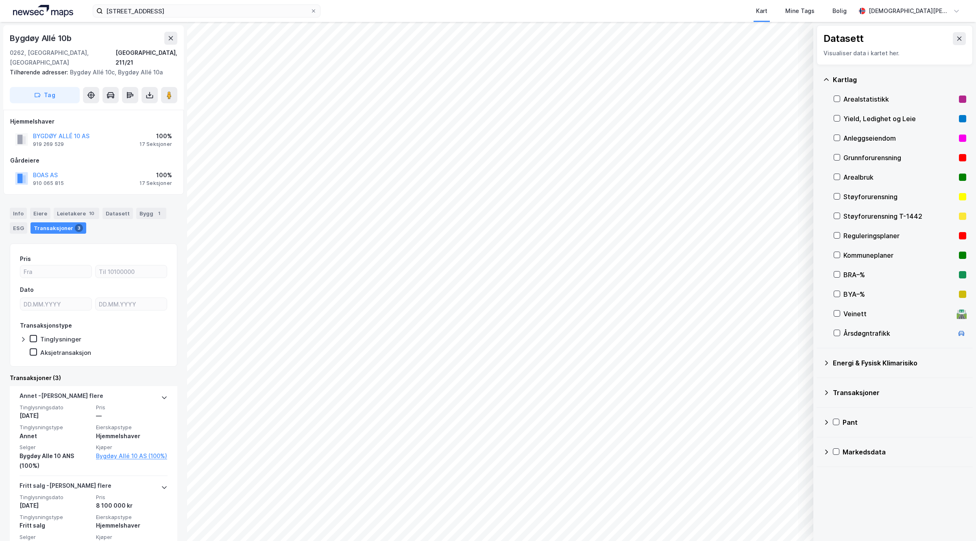
click at [142, 211] on div "Info [PERSON_NAME] 10 Datasett Bygg 1 ESG Transaksjoner 3" at bounding box center [94, 221] width 168 height 26
click at [142, 208] on div "Bygg 1" at bounding box center [151, 213] width 30 height 11
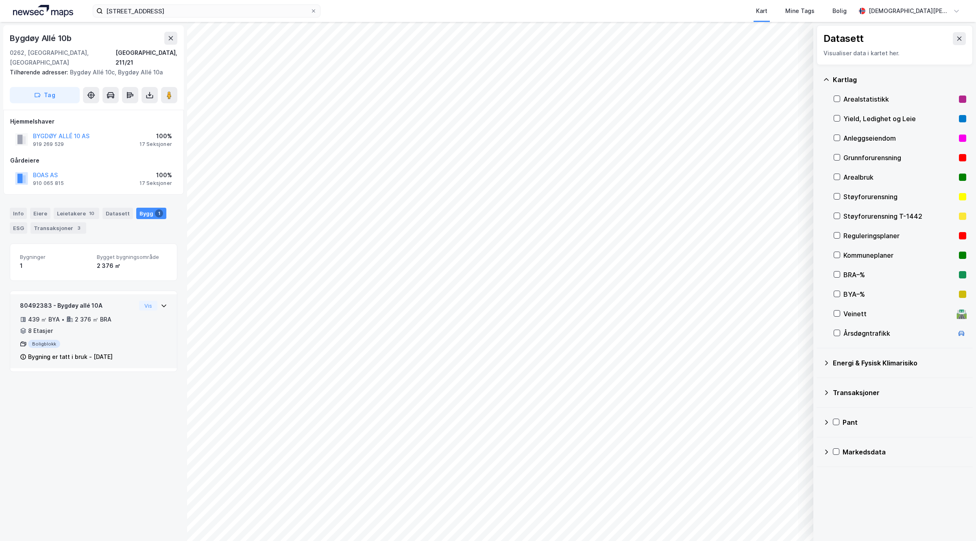
click at [113, 324] on div "439 ㎡ BYA • 2 376 ㎡ BRA • 8 Etasjer" at bounding box center [78, 325] width 116 height 21
click at [0, 0] on button "BYGDØY ALLÉ 10 AS" at bounding box center [0, 0] width 0 height 0
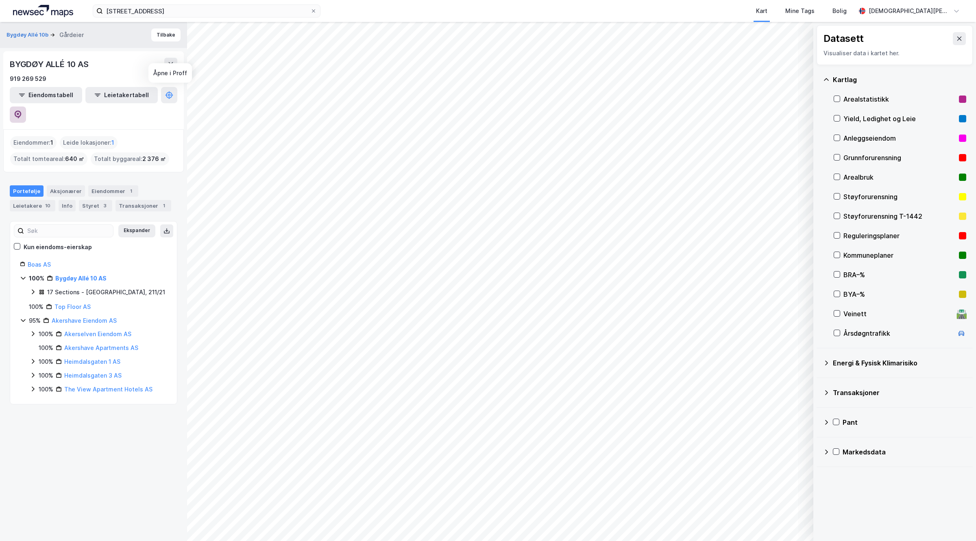
click at [26, 107] on button at bounding box center [18, 115] width 16 height 16
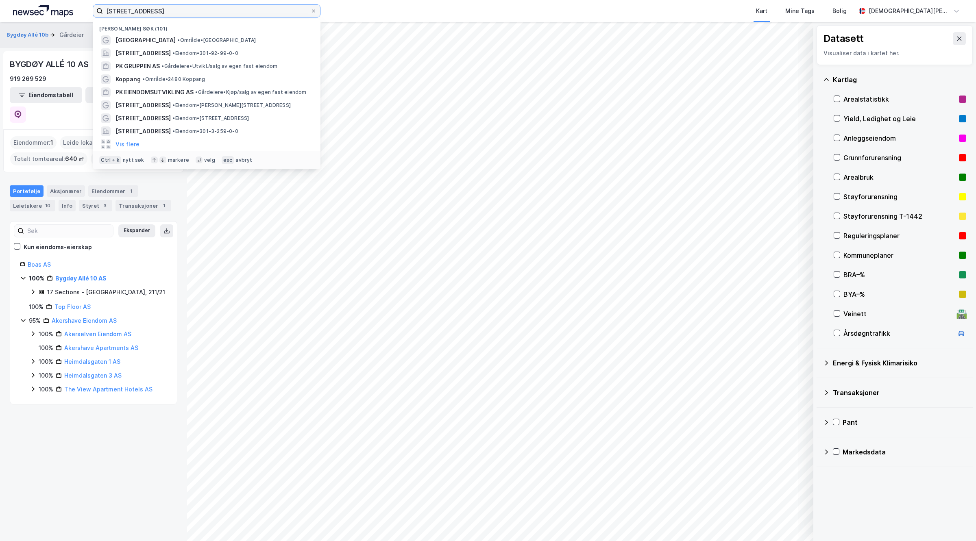
drag, startPoint x: 225, startPoint y: 7, endPoint x: 0, endPoint y: -8, distance: 225.1
click at [0, 0] on html "[PERSON_NAME][STREET_ADDRESS] (101) [GEOGRAPHIC_DATA] • Område • [STREET_ADDRES…" at bounding box center [488, 270] width 976 height 541
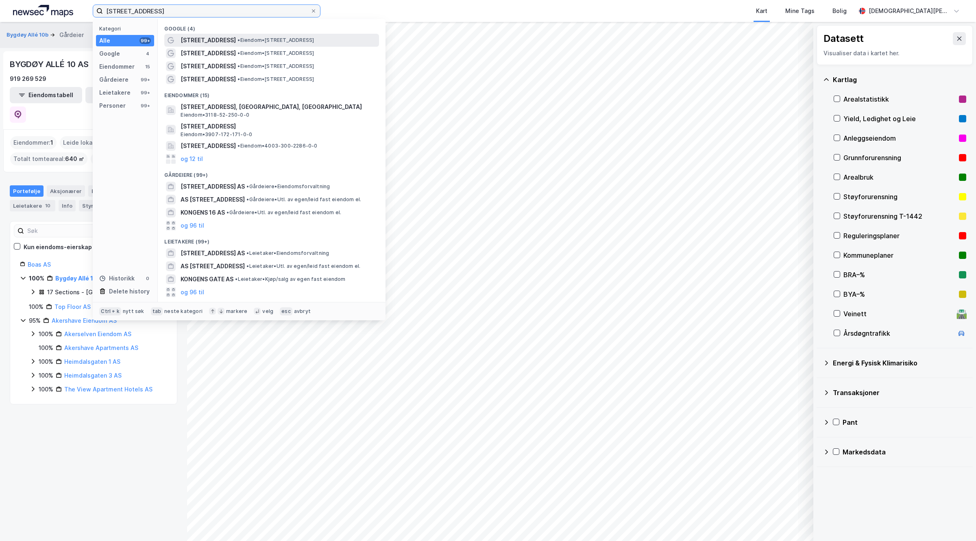
type input "[STREET_ADDRESS]"
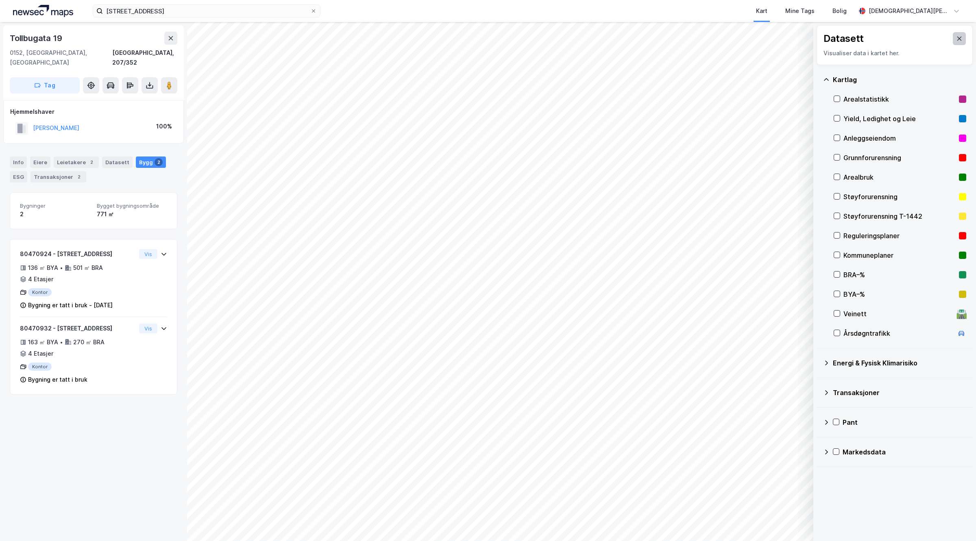
click at [781, 33] on button at bounding box center [959, 38] width 13 height 13
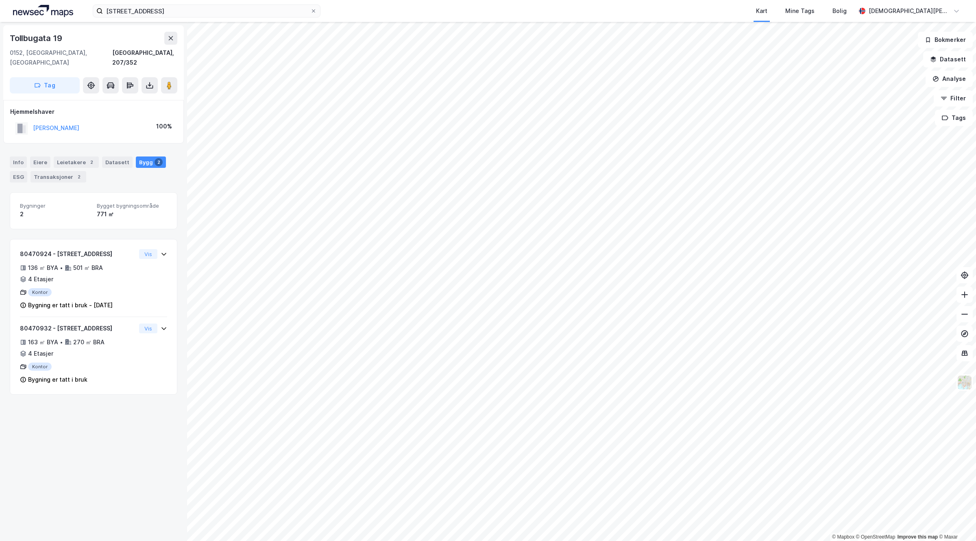
click at [605, 17] on div "KONGENS GATE 16 Kart Mine Tags Bolig [PERSON_NAME] © Mapbox © OpenStreetMap Imp…" at bounding box center [488, 270] width 976 height 541
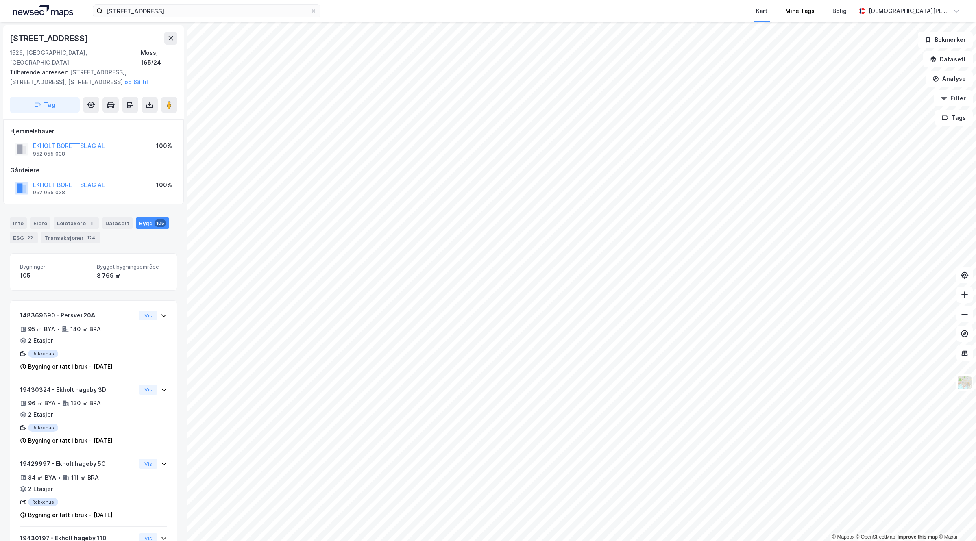
scroll to position [1, 0]
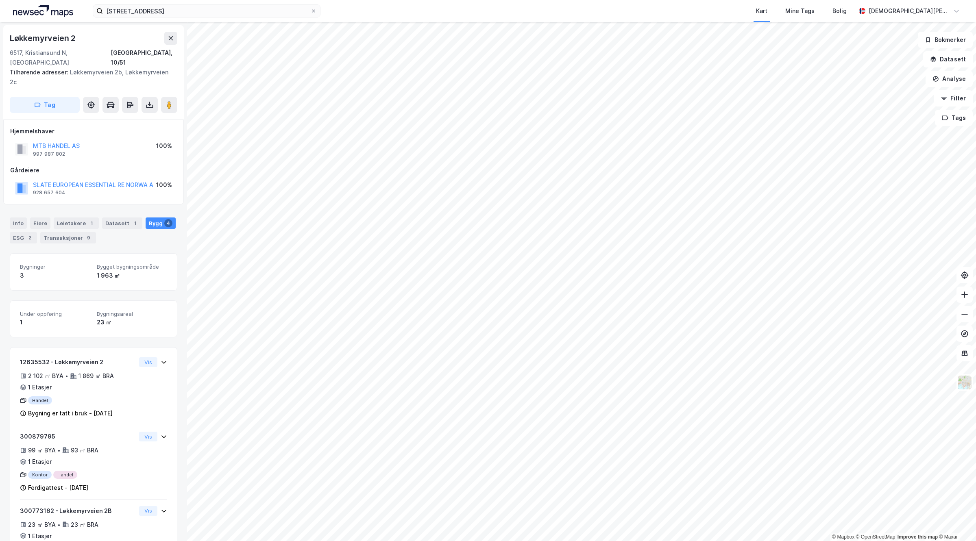
scroll to position [1, 0]
click at [70, 216] on div "Leietakere 1" at bounding box center [76, 221] width 45 height 11
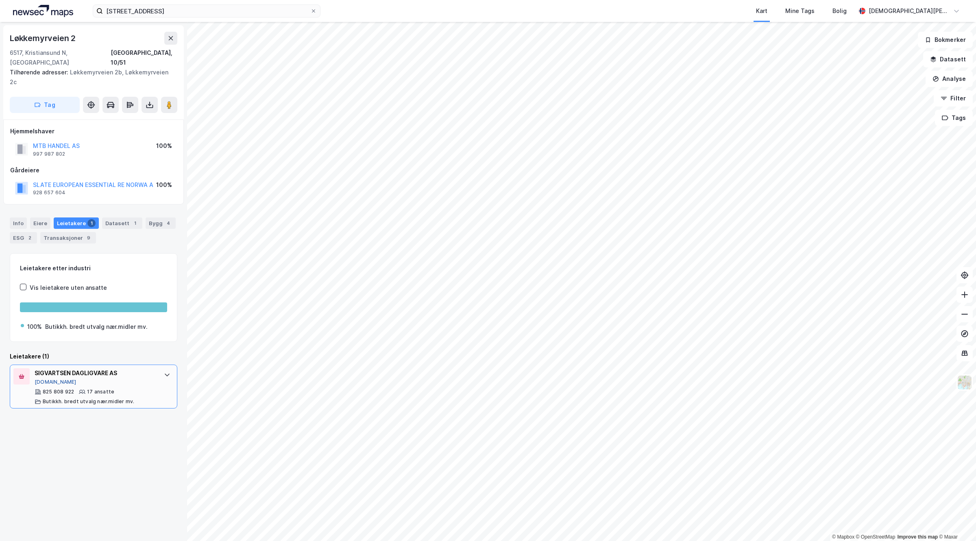
click at [45, 379] on button "[DOMAIN_NAME]" at bounding box center [56, 382] width 42 height 7
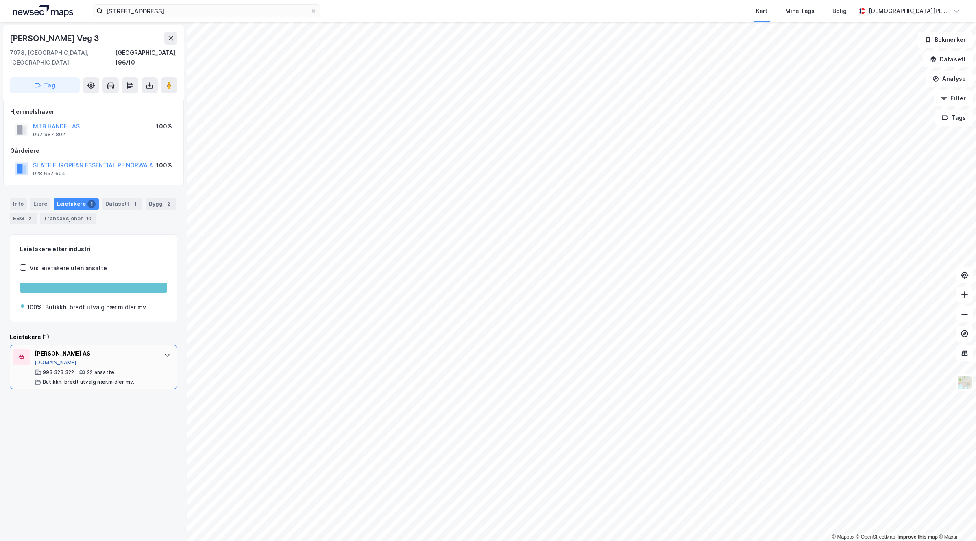
click at [43, 360] on button "[DOMAIN_NAME]" at bounding box center [56, 363] width 42 height 7
